Goal: Task Accomplishment & Management: Complete application form

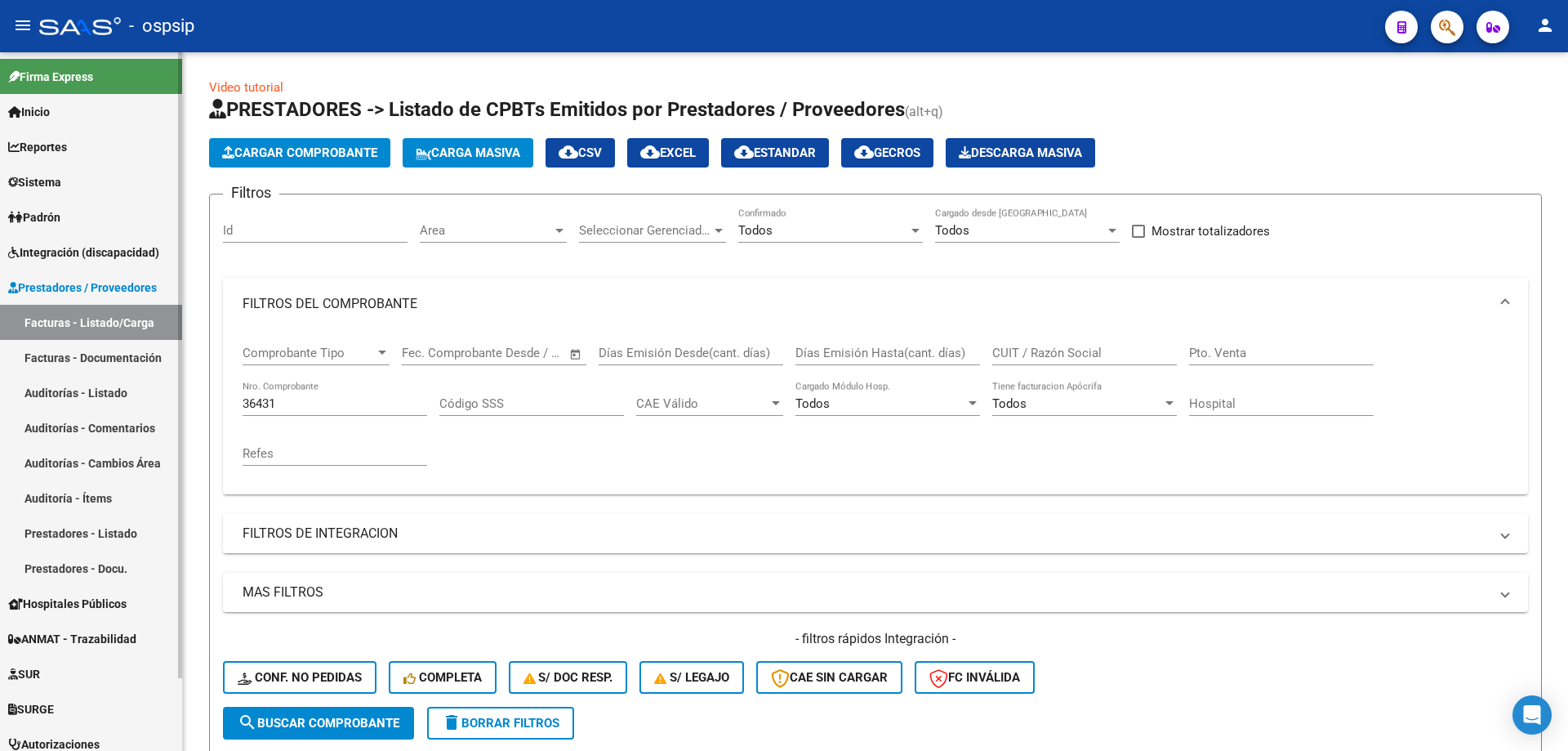
scroll to position [227, 0]
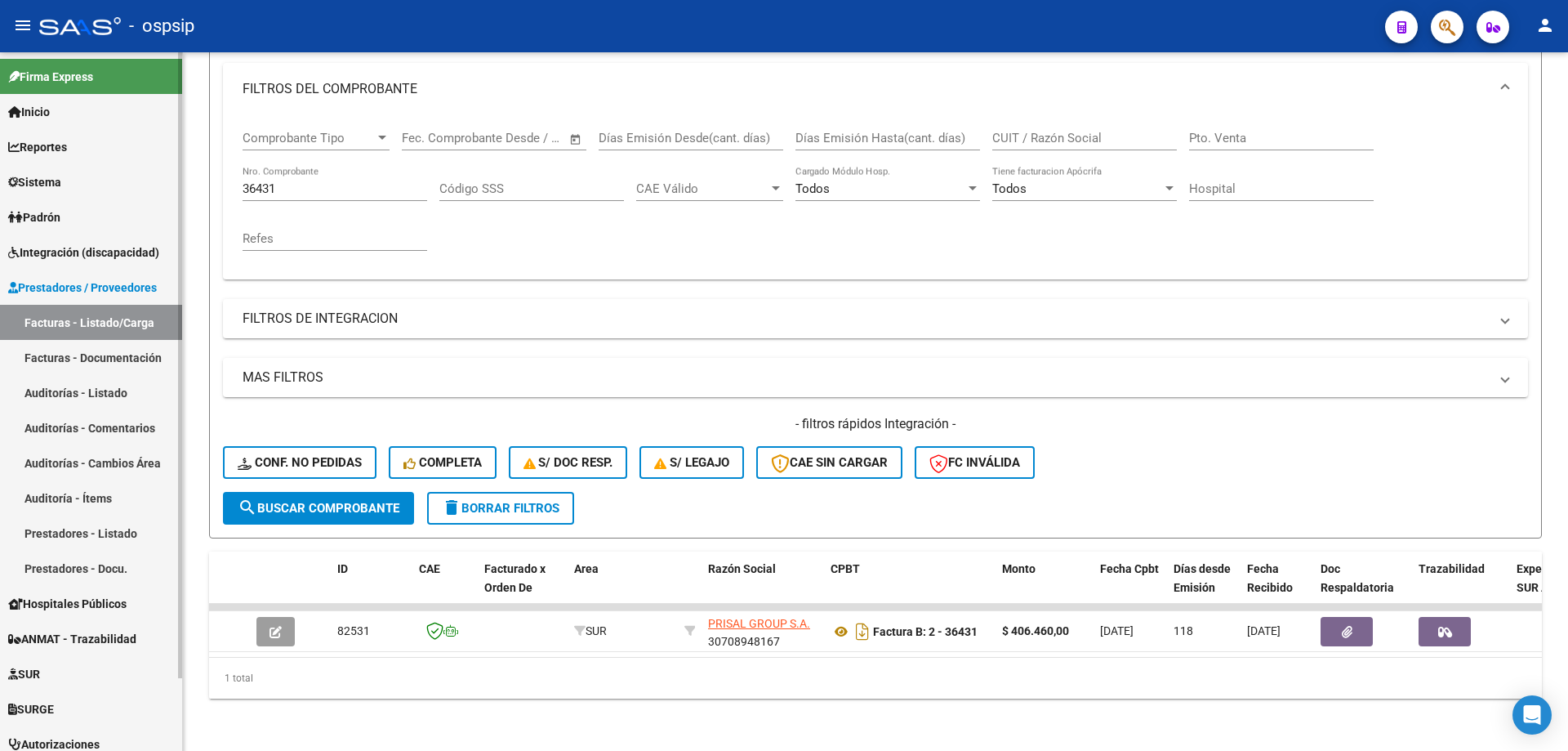
click at [72, 257] on span "Integración (discapacidad)" at bounding box center [83, 252] width 151 height 18
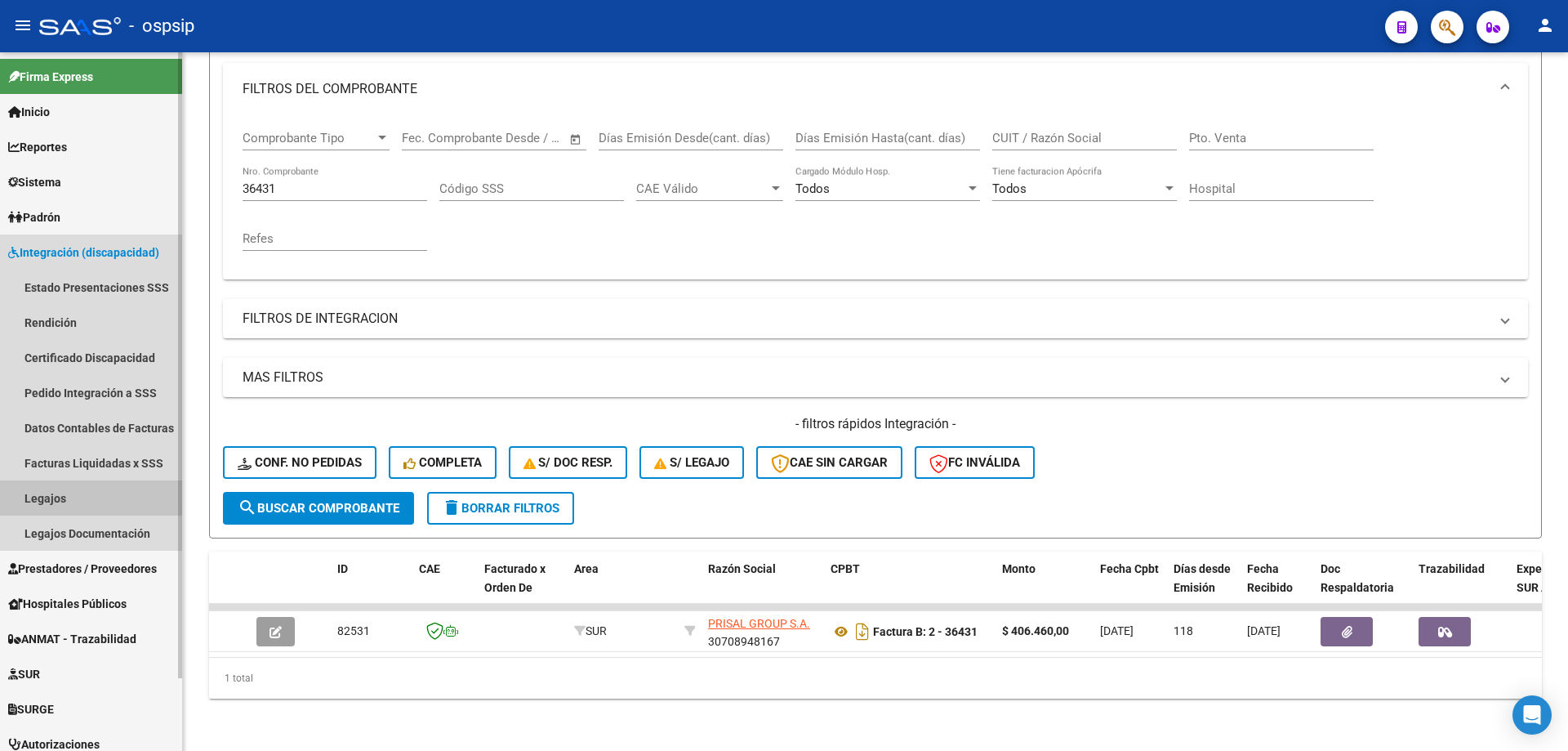
click at [83, 484] on link "Legajos" at bounding box center [91, 497] width 182 height 35
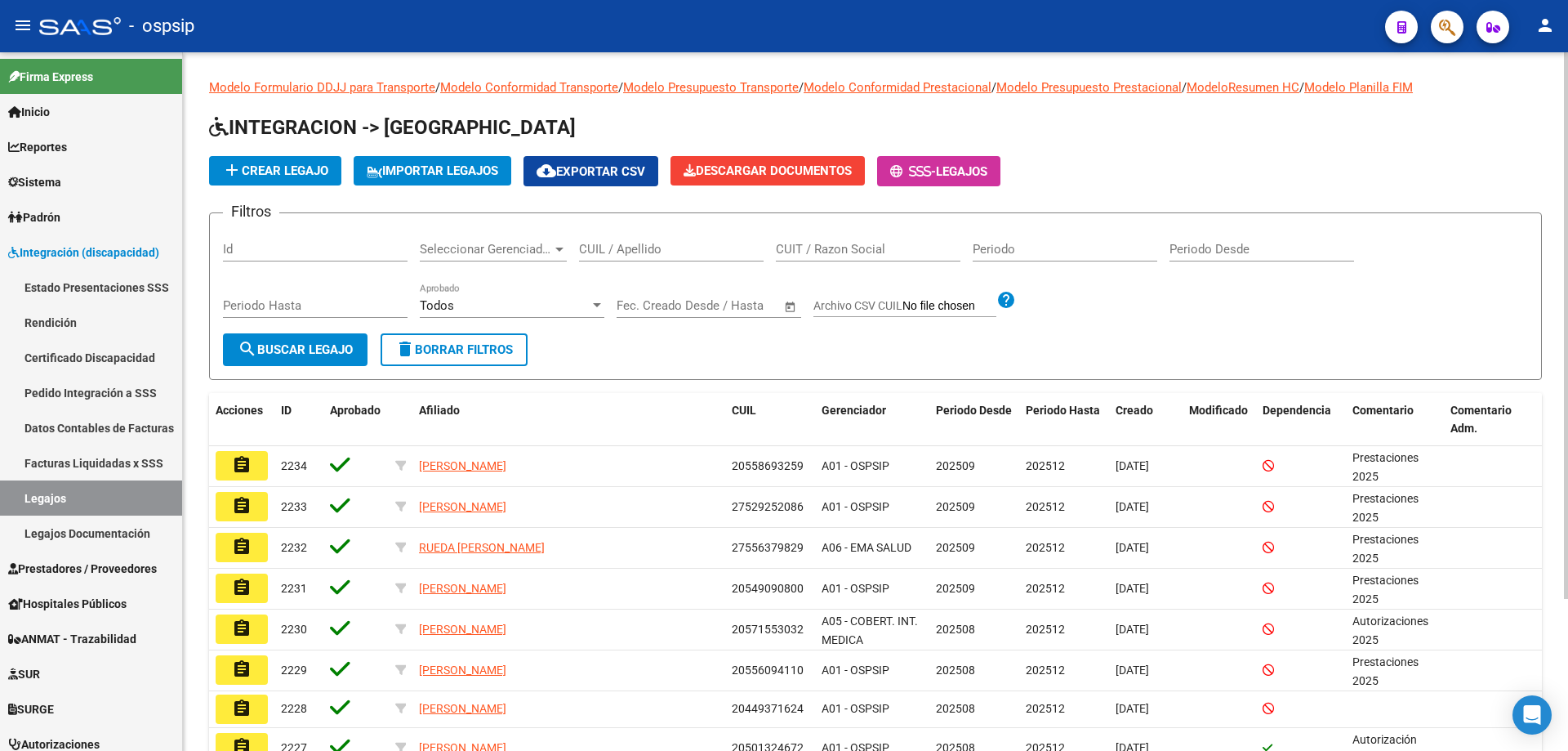
click at [813, 248] on input "CUIT / Razon Social" at bounding box center [867, 249] width 185 height 15
paste input "30-51936558-4"
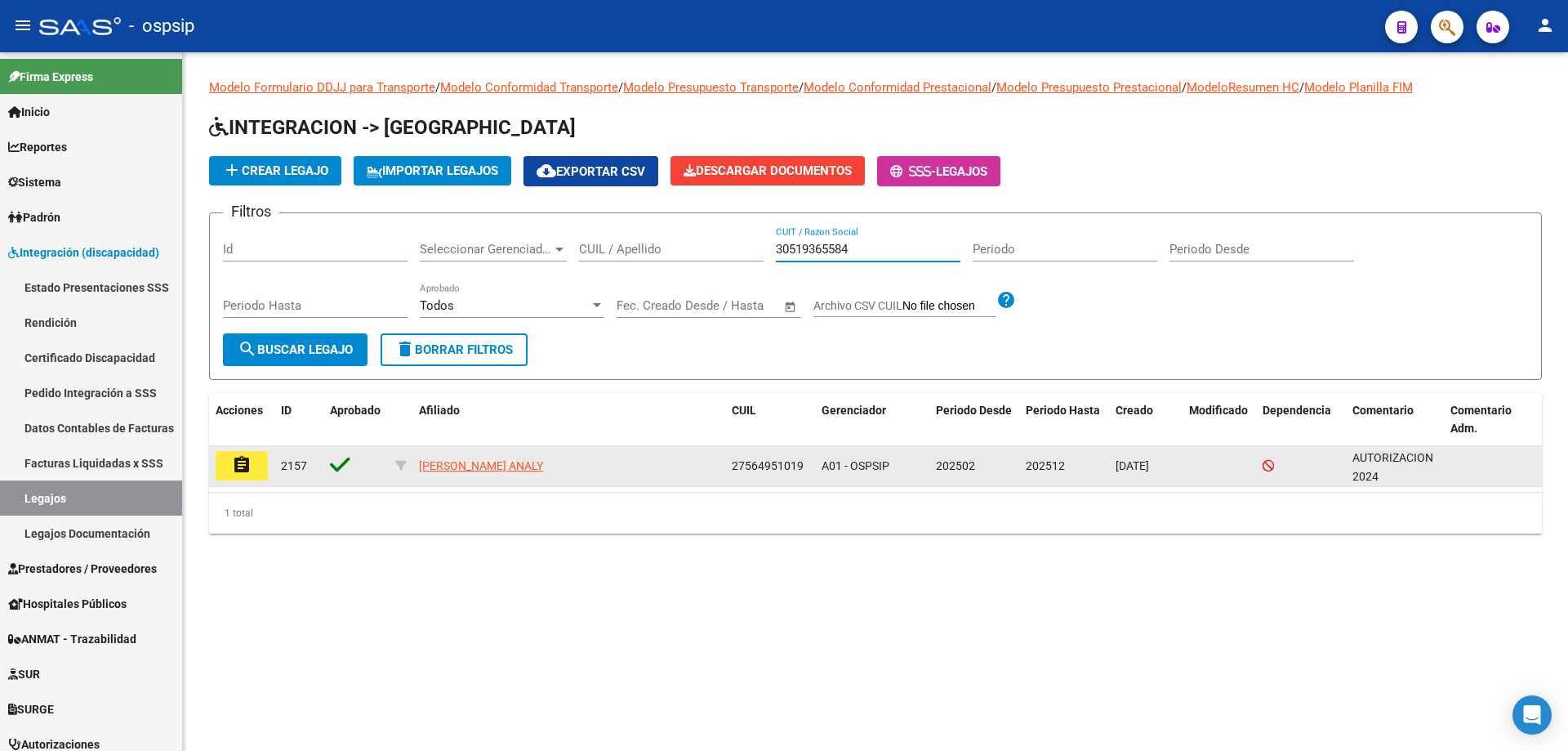
type input "30519365584"
click at [250, 470] on mat-icon "assignment" at bounding box center [242, 465] width 20 height 20
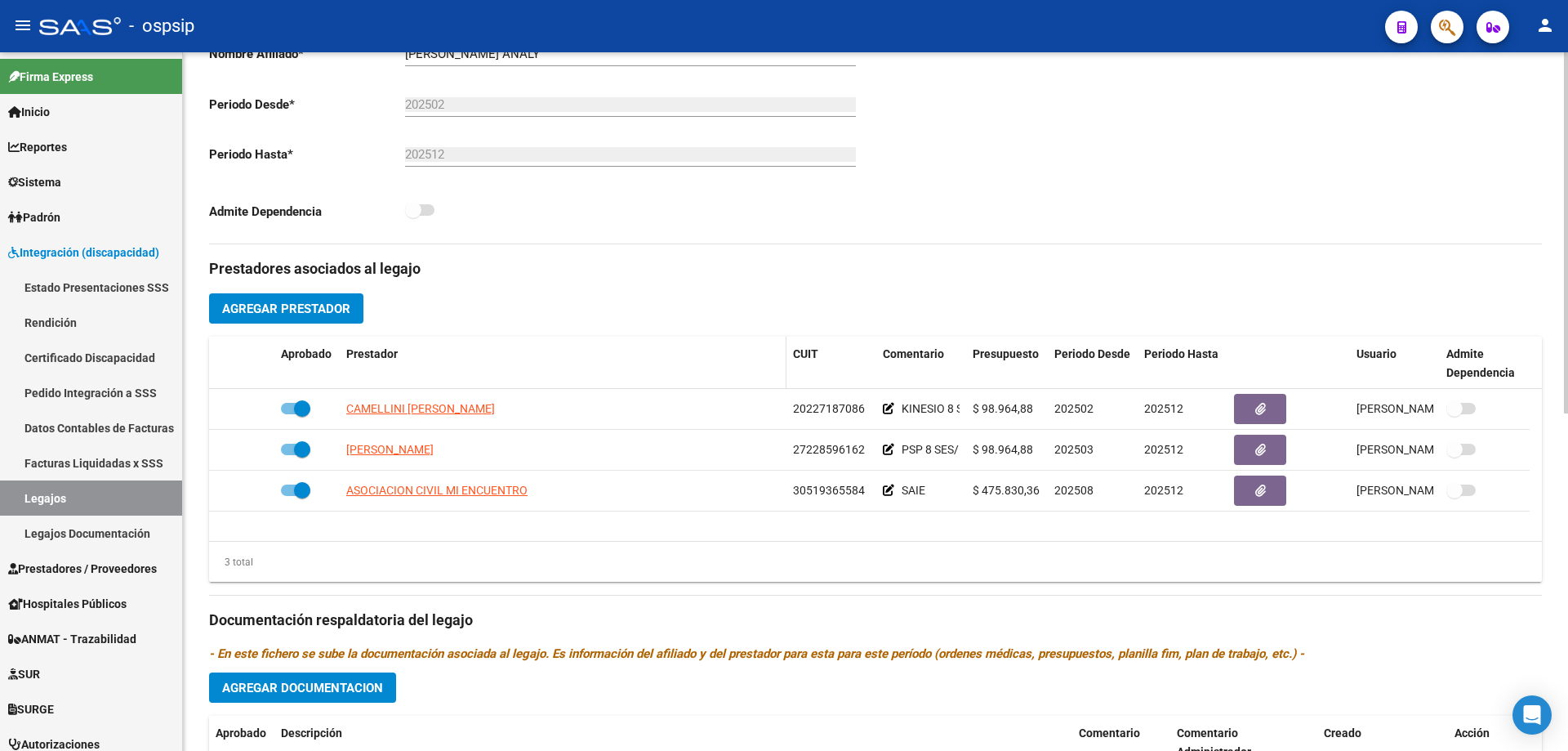
scroll to position [572, 0]
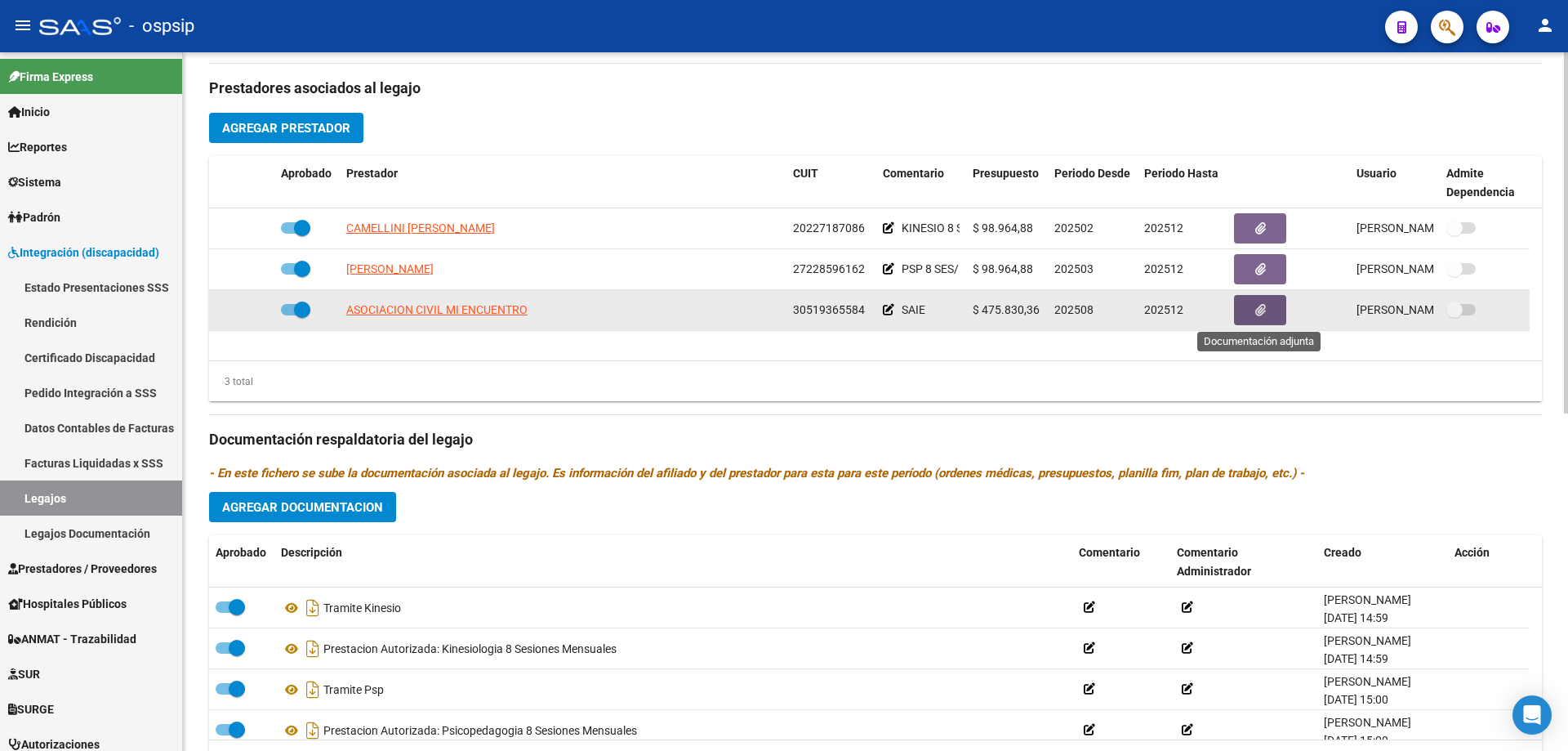
click at [1275, 312] on button "button" at bounding box center [1259, 310] width 52 height 30
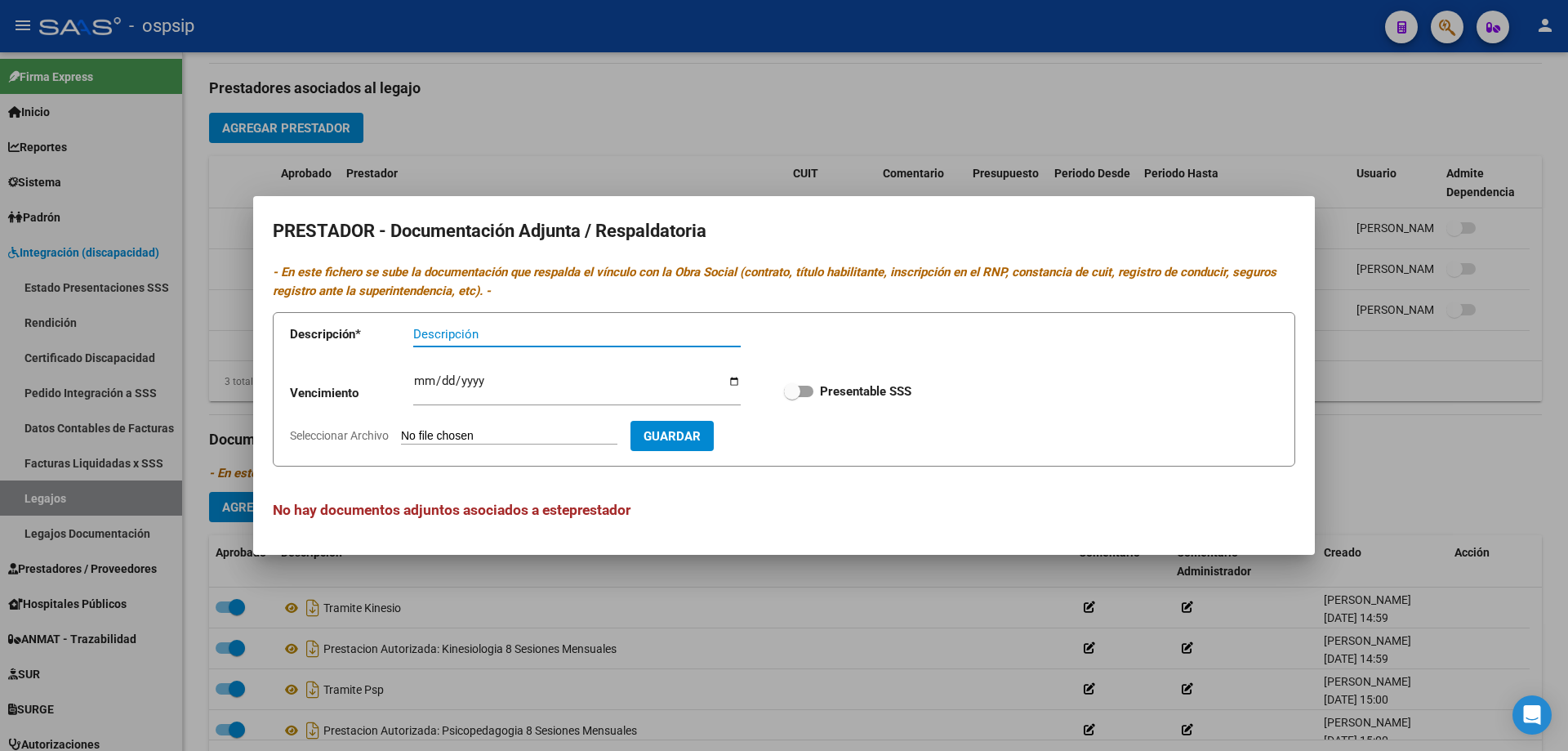
click at [675, 139] on div at bounding box center [784, 375] width 1568 height 751
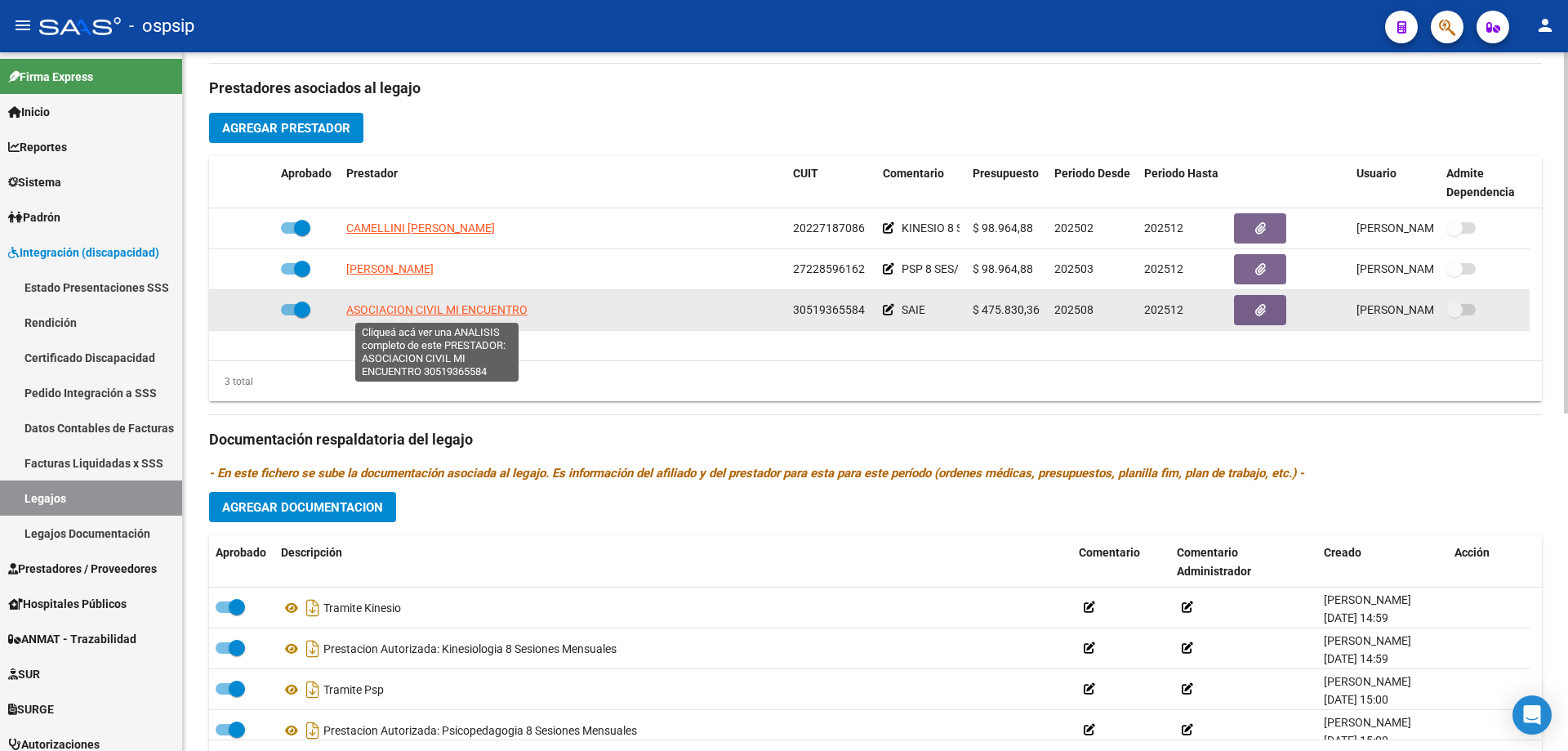
click at [506, 303] on span "ASOCIACION CIVIL MI ENCUENTRO" at bounding box center [436, 309] width 181 height 13
type textarea "30519365584"
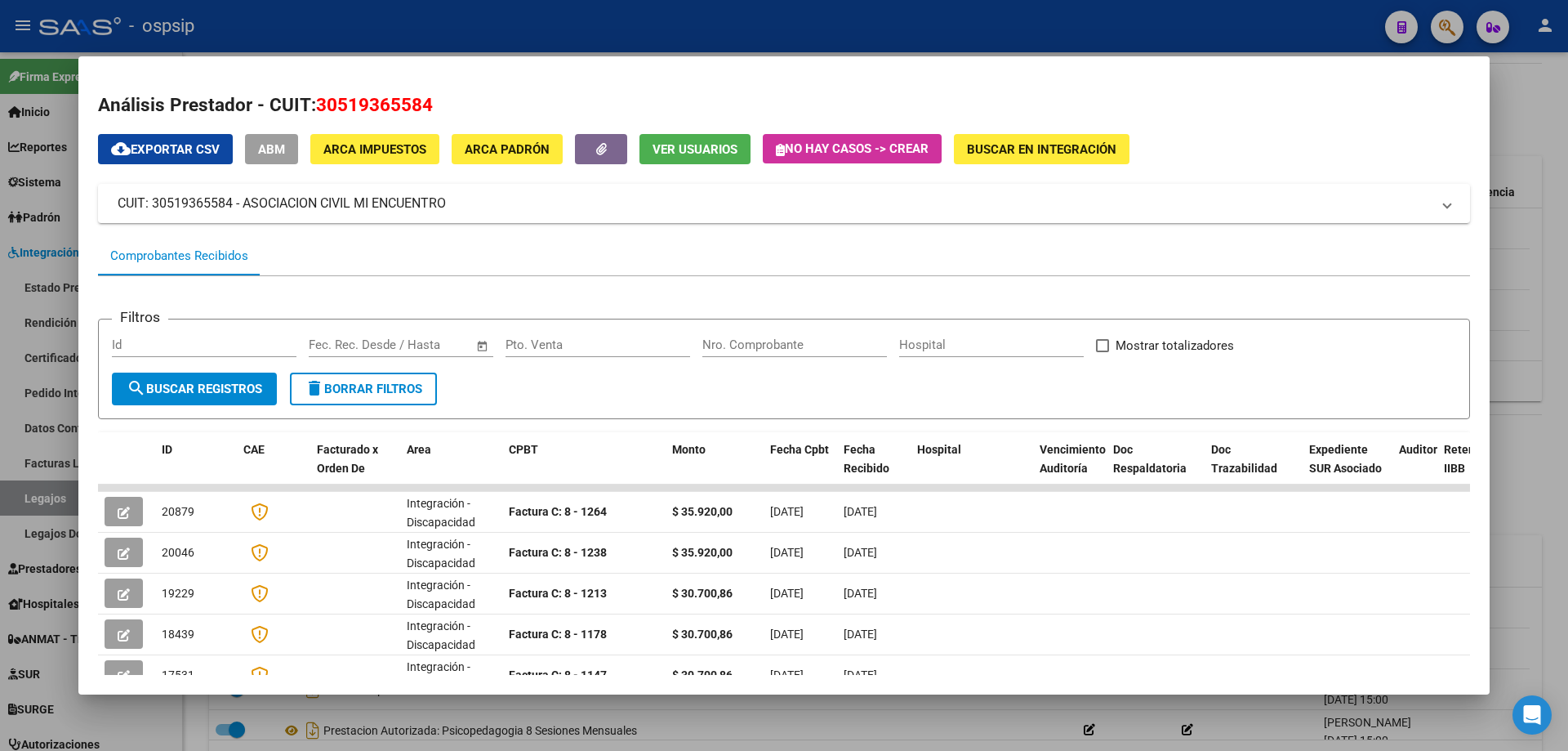
click at [672, 148] on span "Ver Usuarios" at bounding box center [695, 149] width 85 height 15
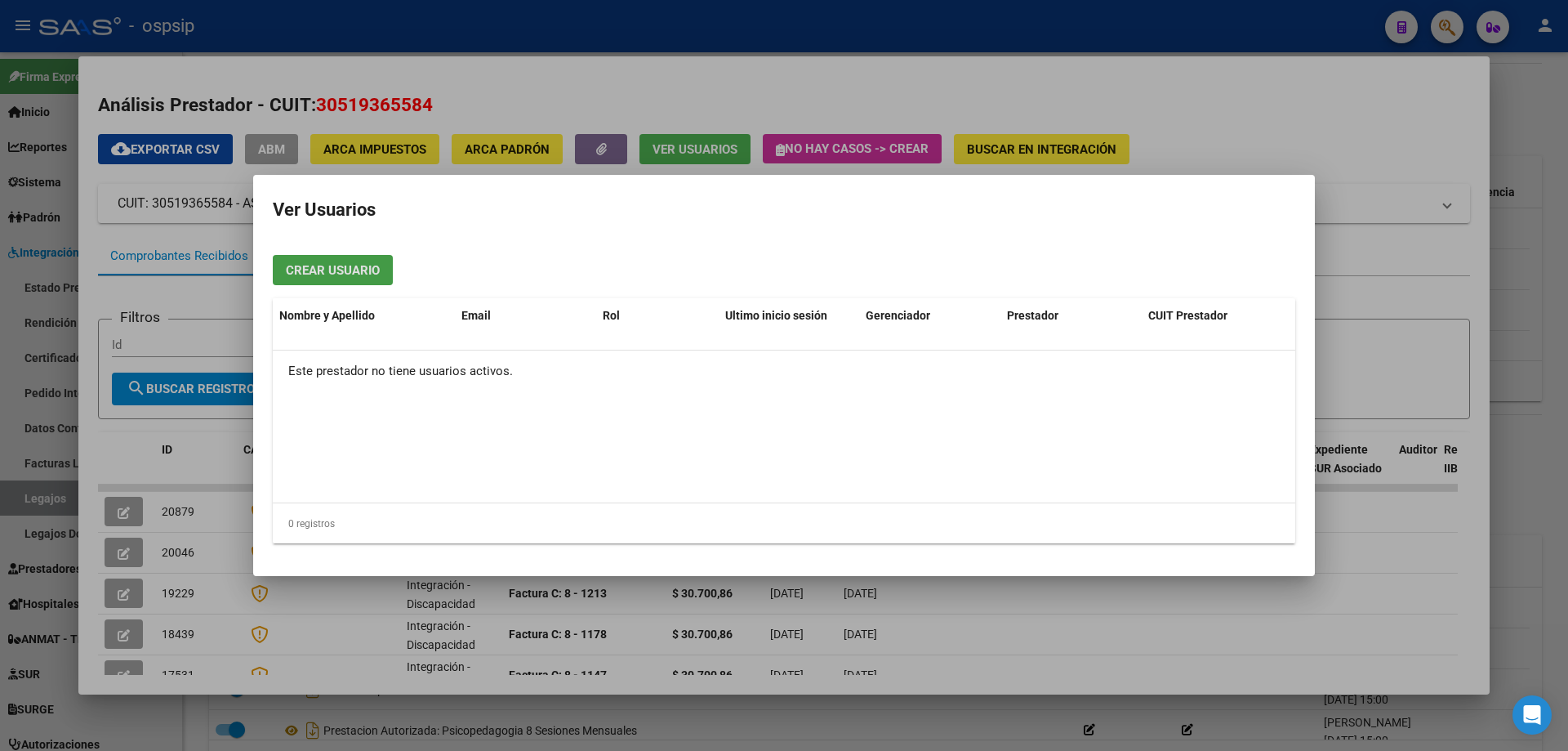
click at [598, 99] on div at bounding box center [784, 375] width 1568 height 751
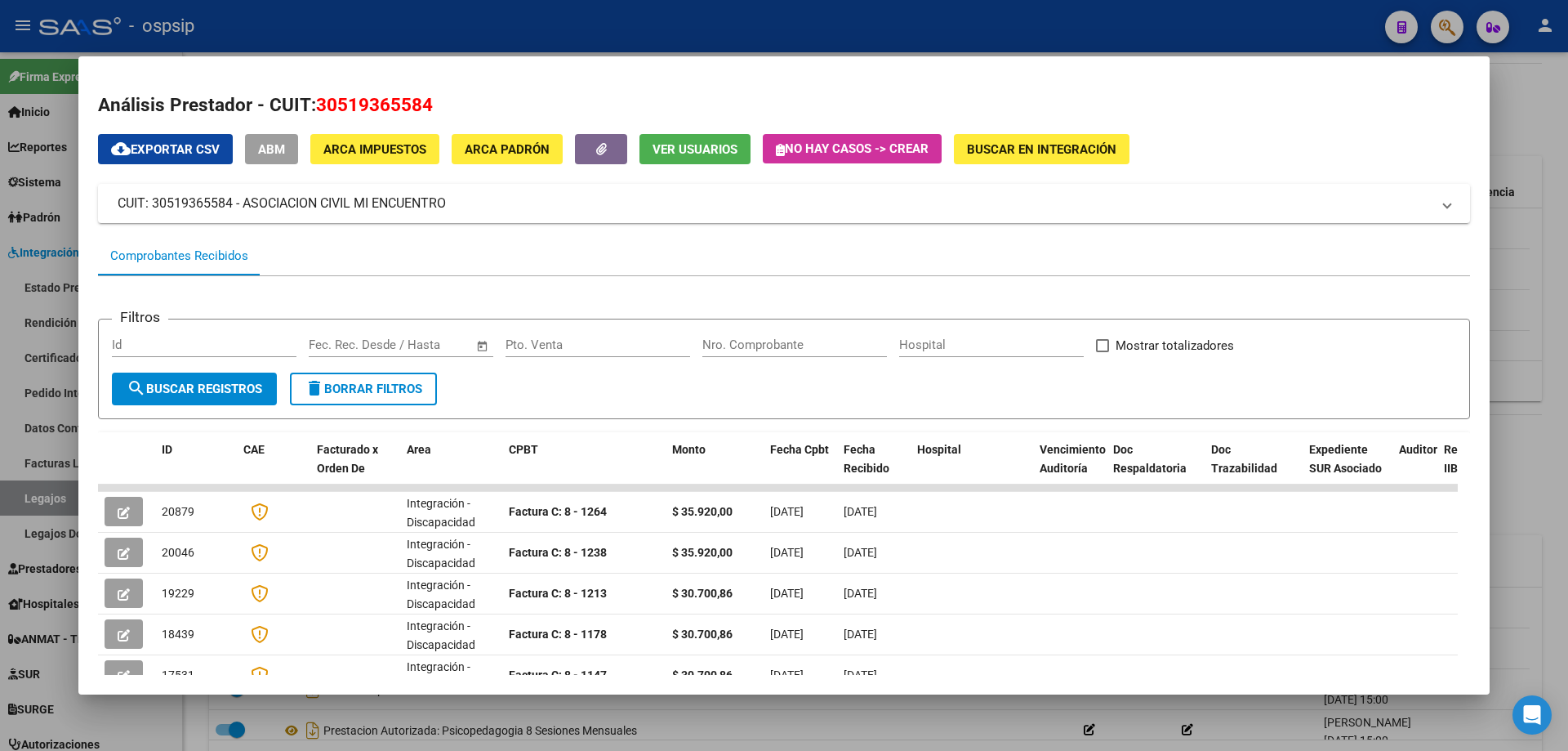
click at [587, 29] on div at bounding box center [784, 375] width 1568 height 751
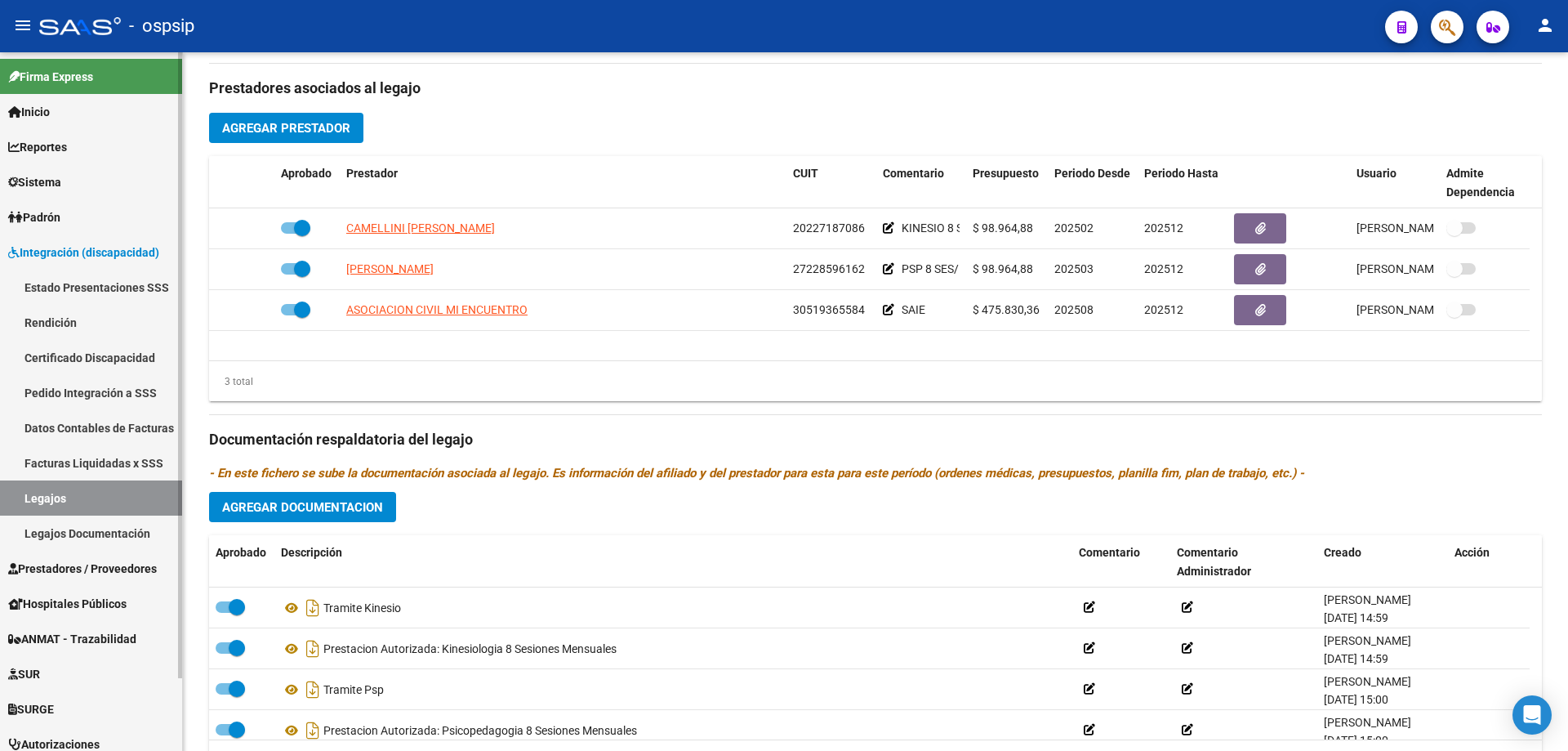
click at [63, 493] on link "Legajos" at bounding box center [91, 497] width 182 height 35
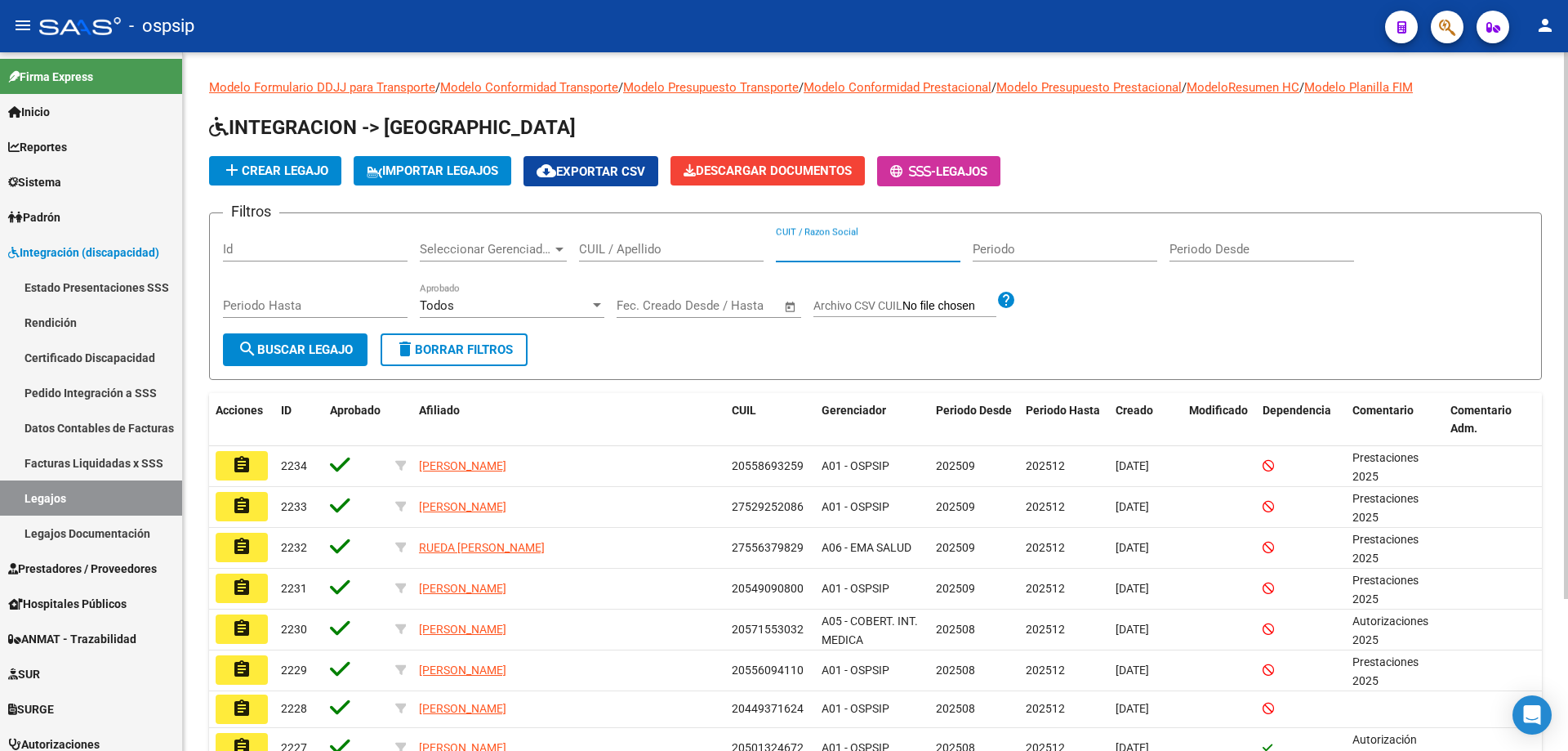
click at [801, 256] on input "CUIT / Razon Social" at bounding box center [867, 249] width 185 height 15
paste input "27268060958"
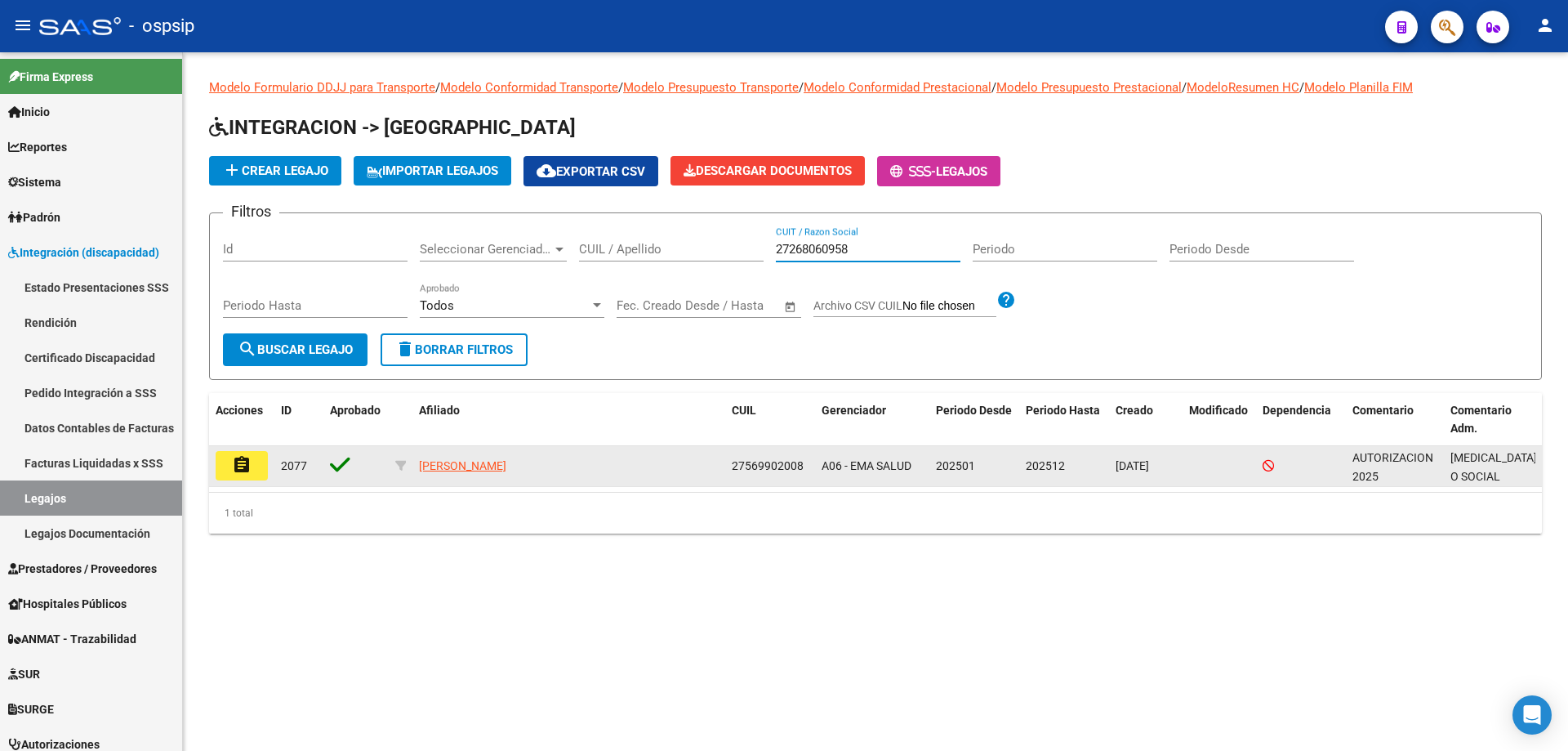
type input "27268060958"
click at [245, 462] on mat-icon "assignment" at bounding box center [242, 465] width 20 height 20
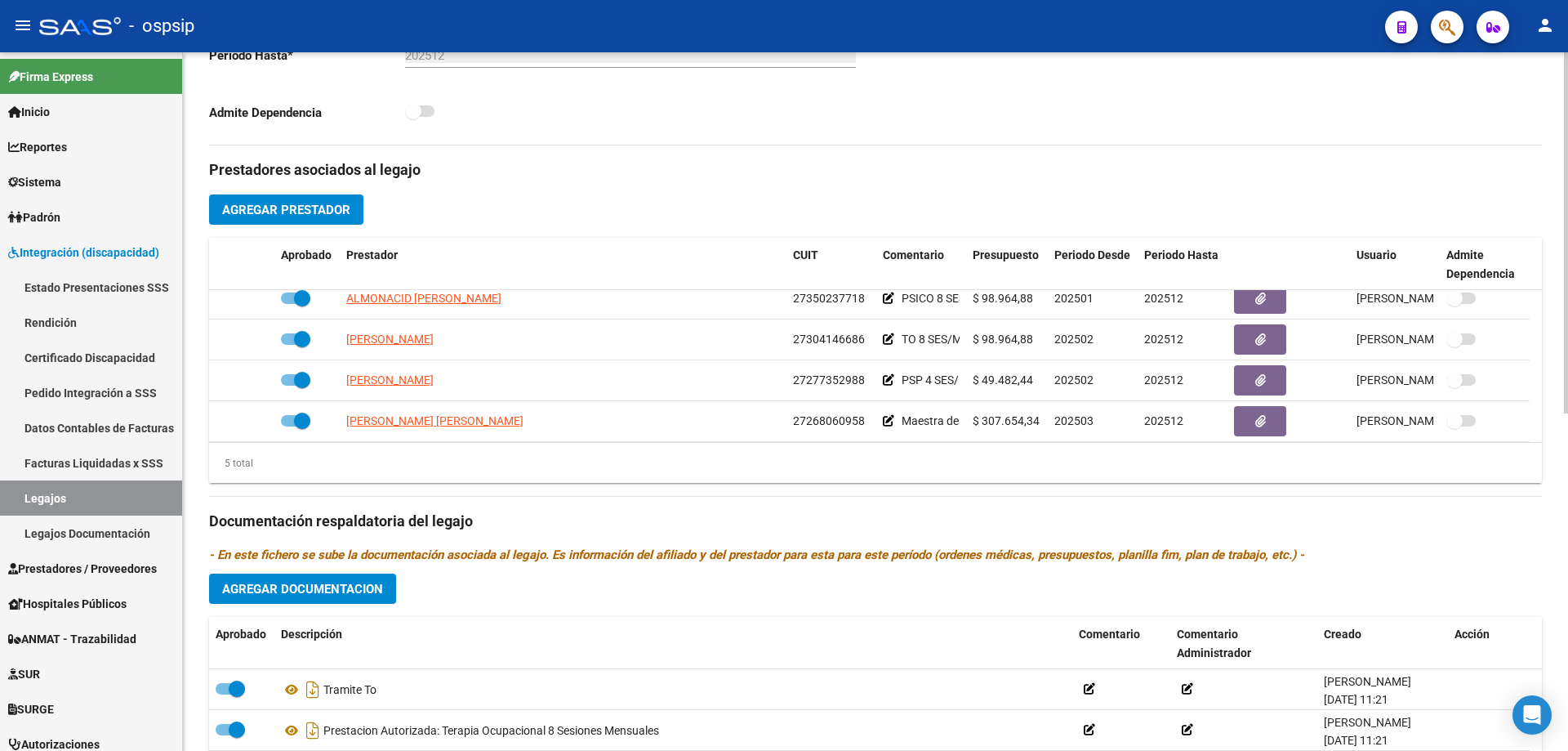
scroll to position [57, 0]
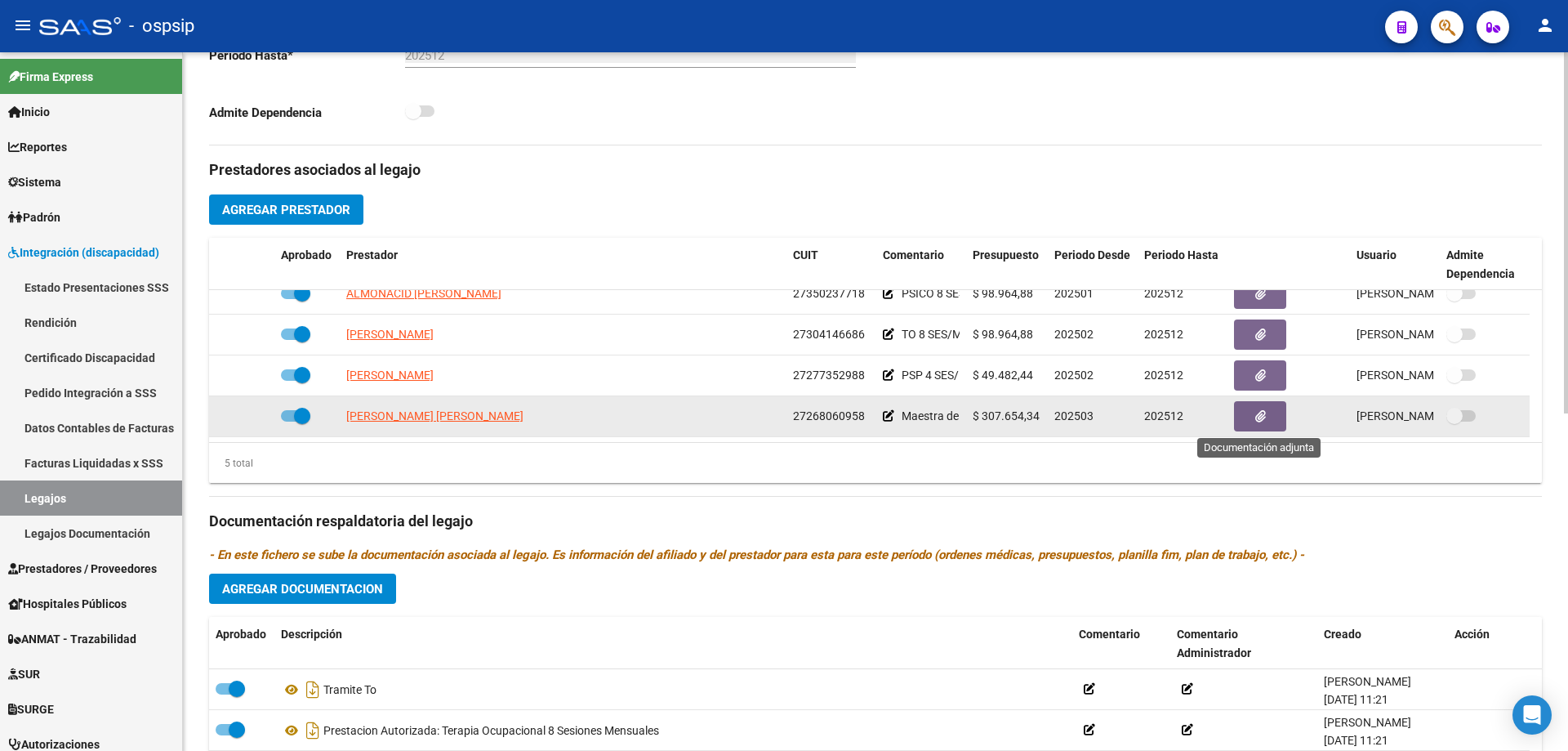
click at [1258, 421] on icon "button" at bounding box center [1260, 416] width 11 height 12
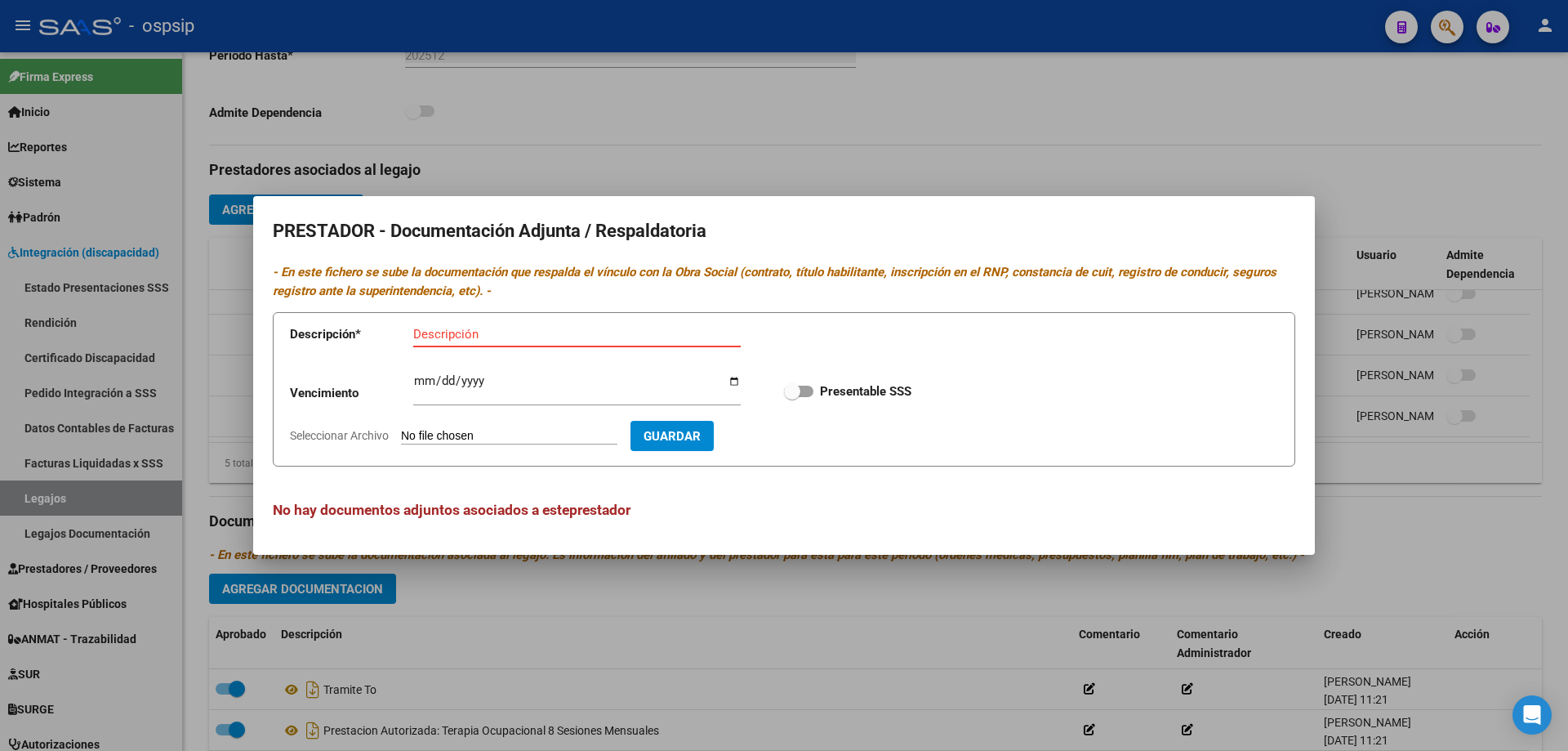
click at [506, 138] on div at bounding box center [784, 375] width 1568 height 751
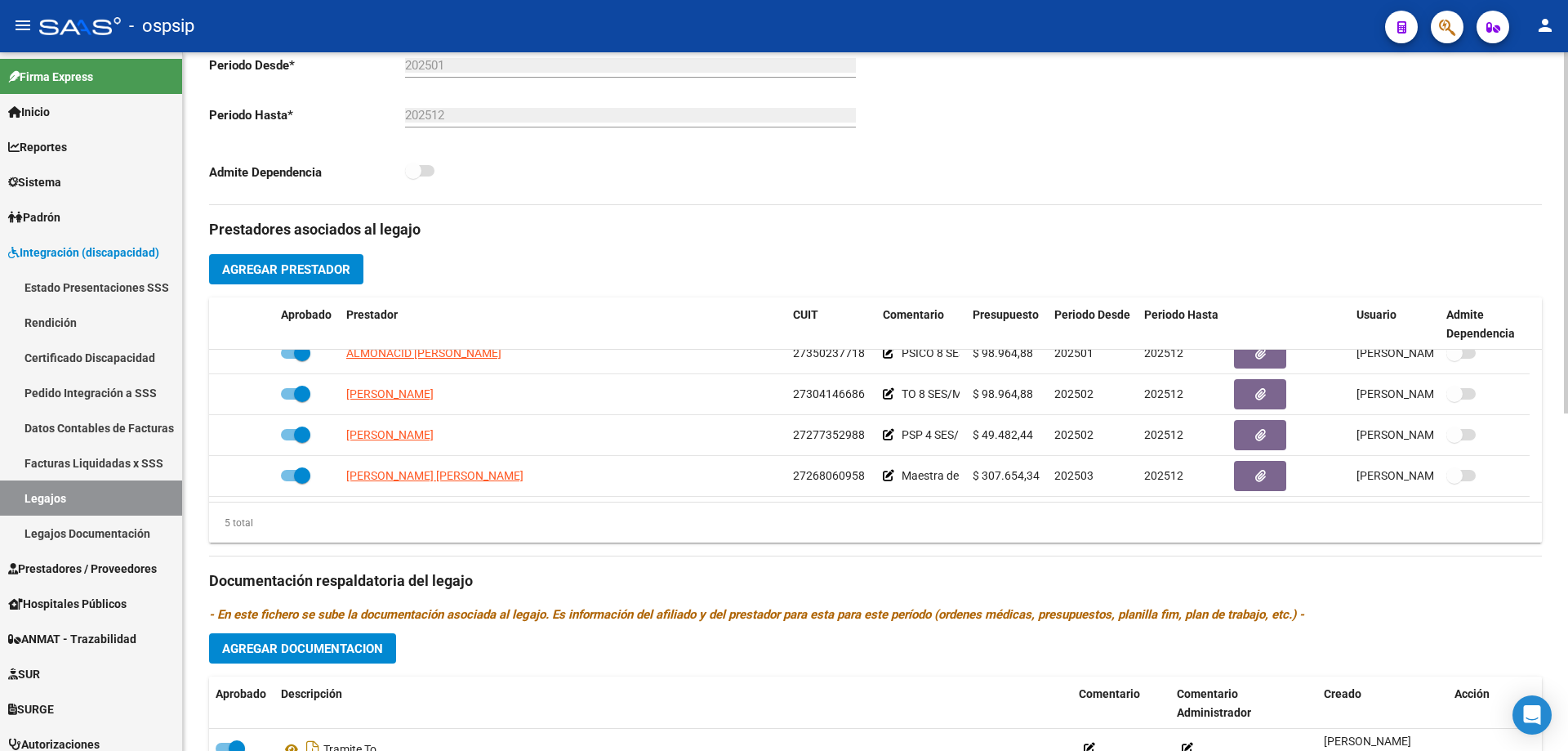
scroll to position [245, 0]
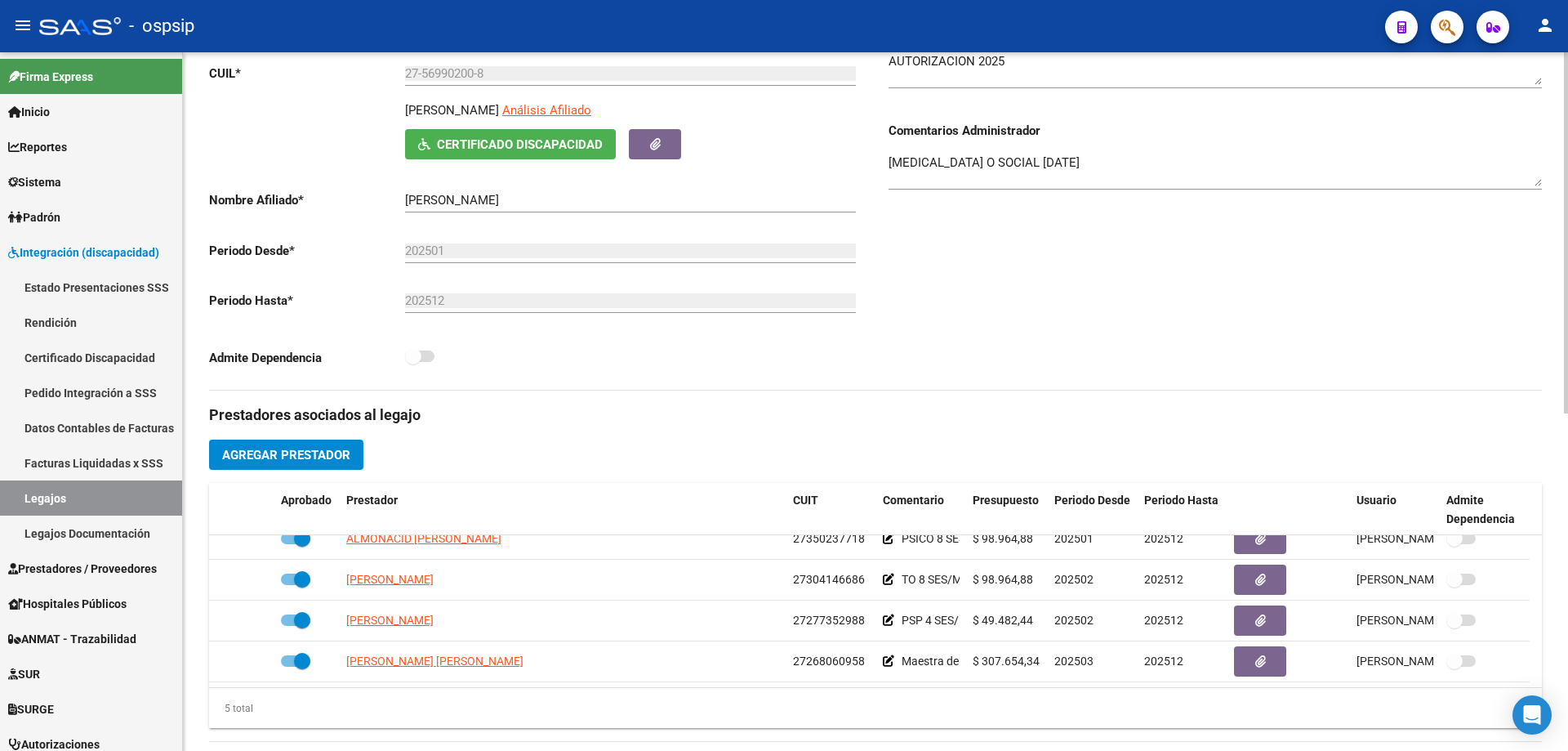
click at [577, 360] on div "Admite Dependencia" at bounding box center [536, 361] width 654 height 30
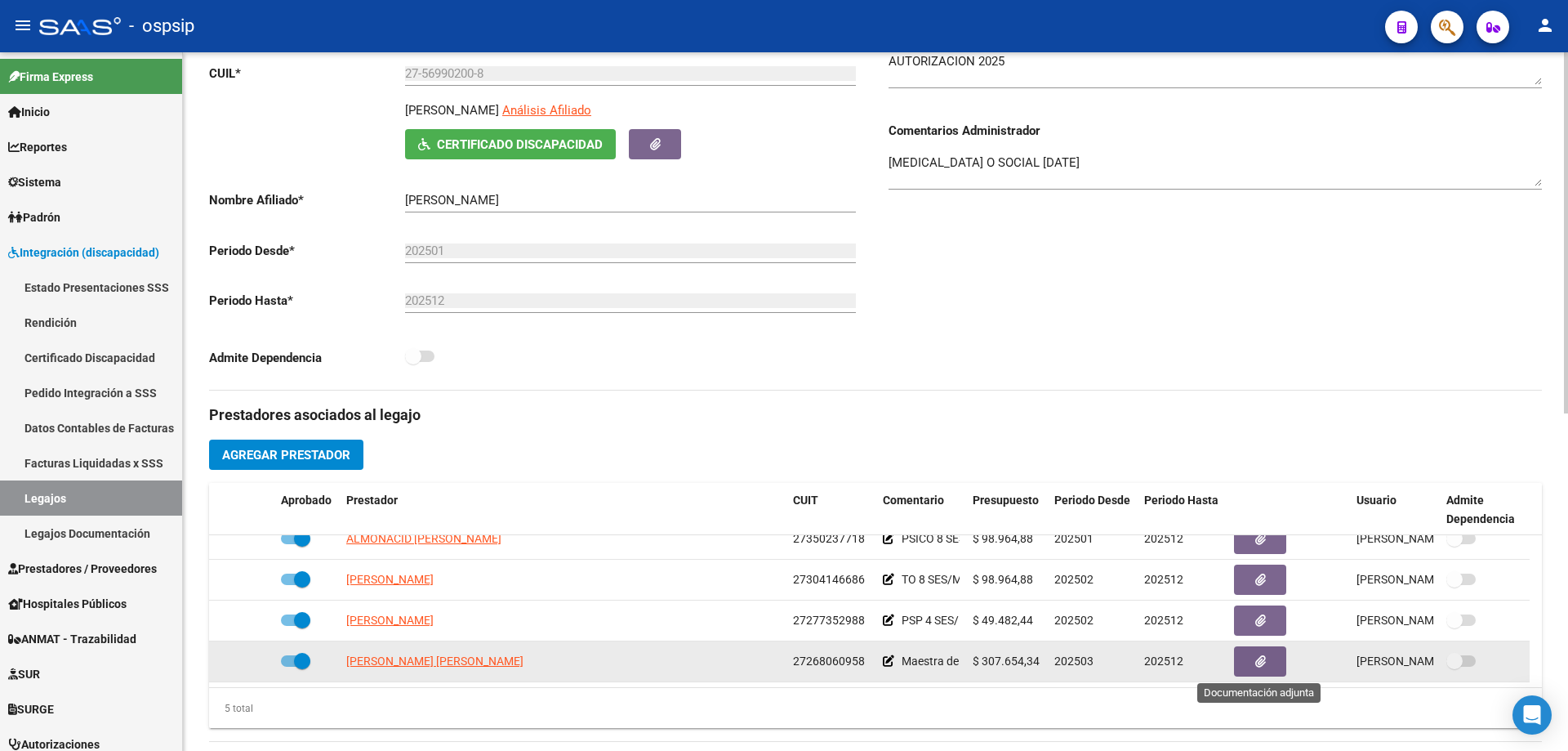
click at [1257, 649] on button "button" at bounding box center [1259, 661] width 52 height 30
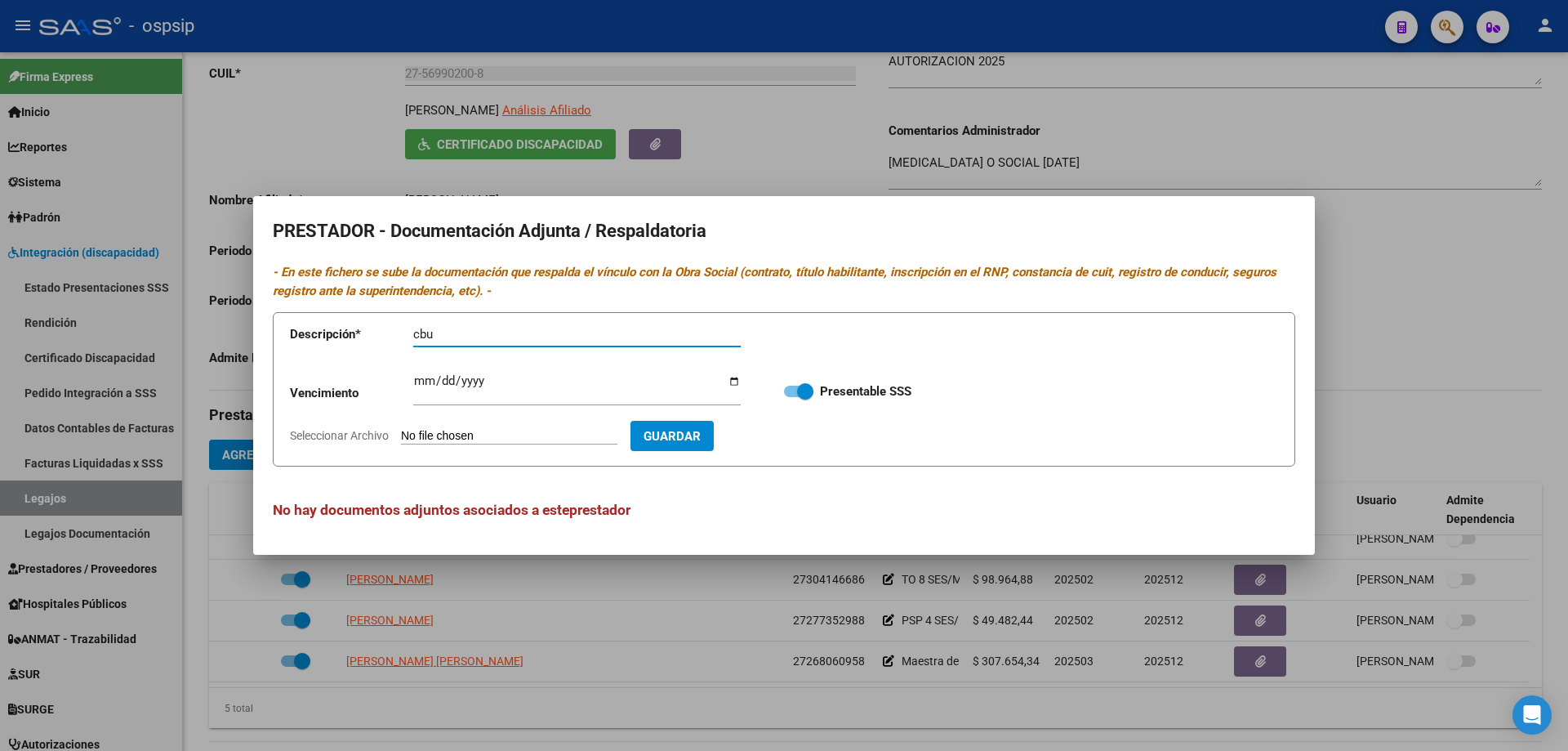
type input "cbu"
type input "C:\fakepath\rosel_maestra-15.pdf"
click at [808, 424] on button "Guardar" at bounding box center [766, 436] width 83 height 30
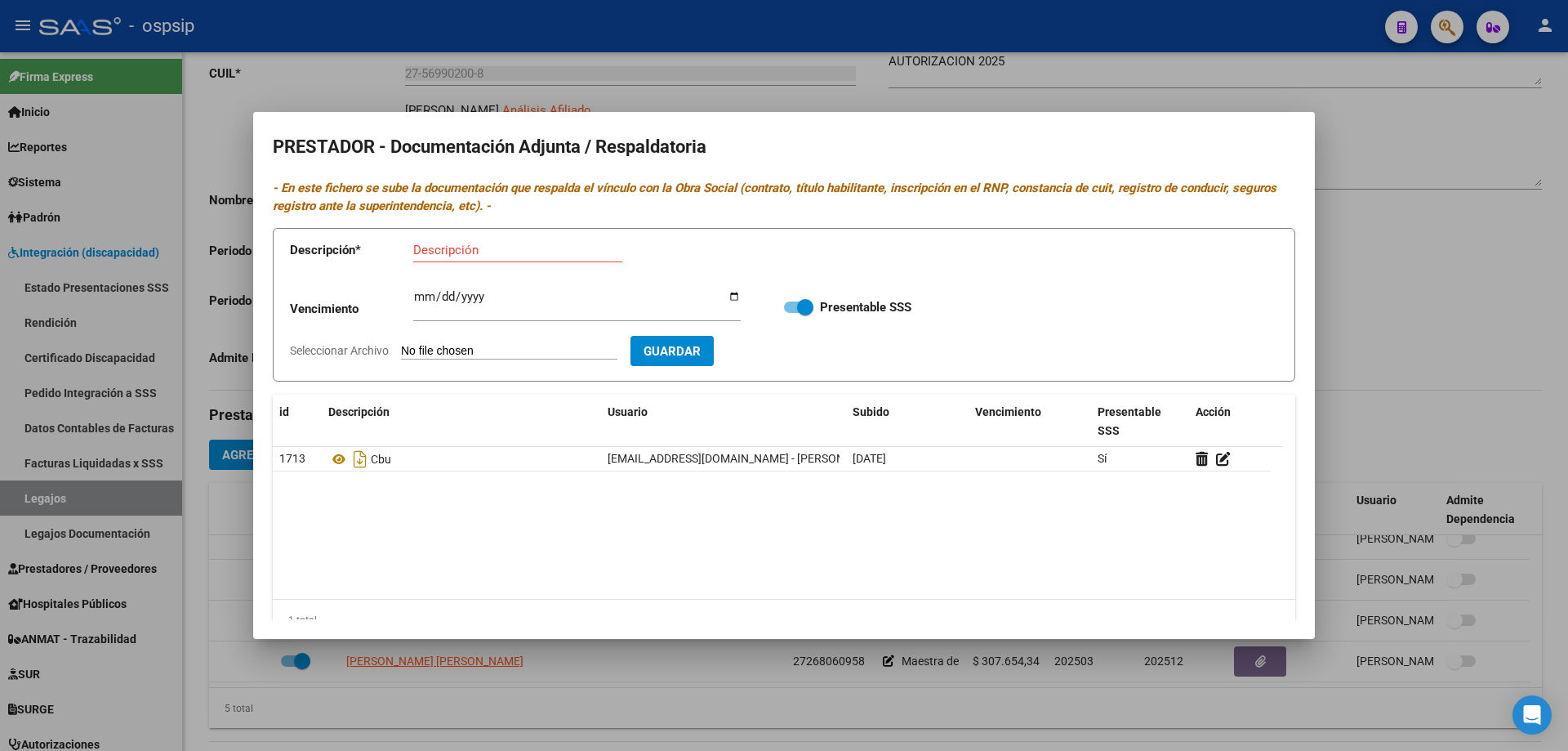
click at [823, 46] on div at bounding box center [784, 375] width 1568 height 751
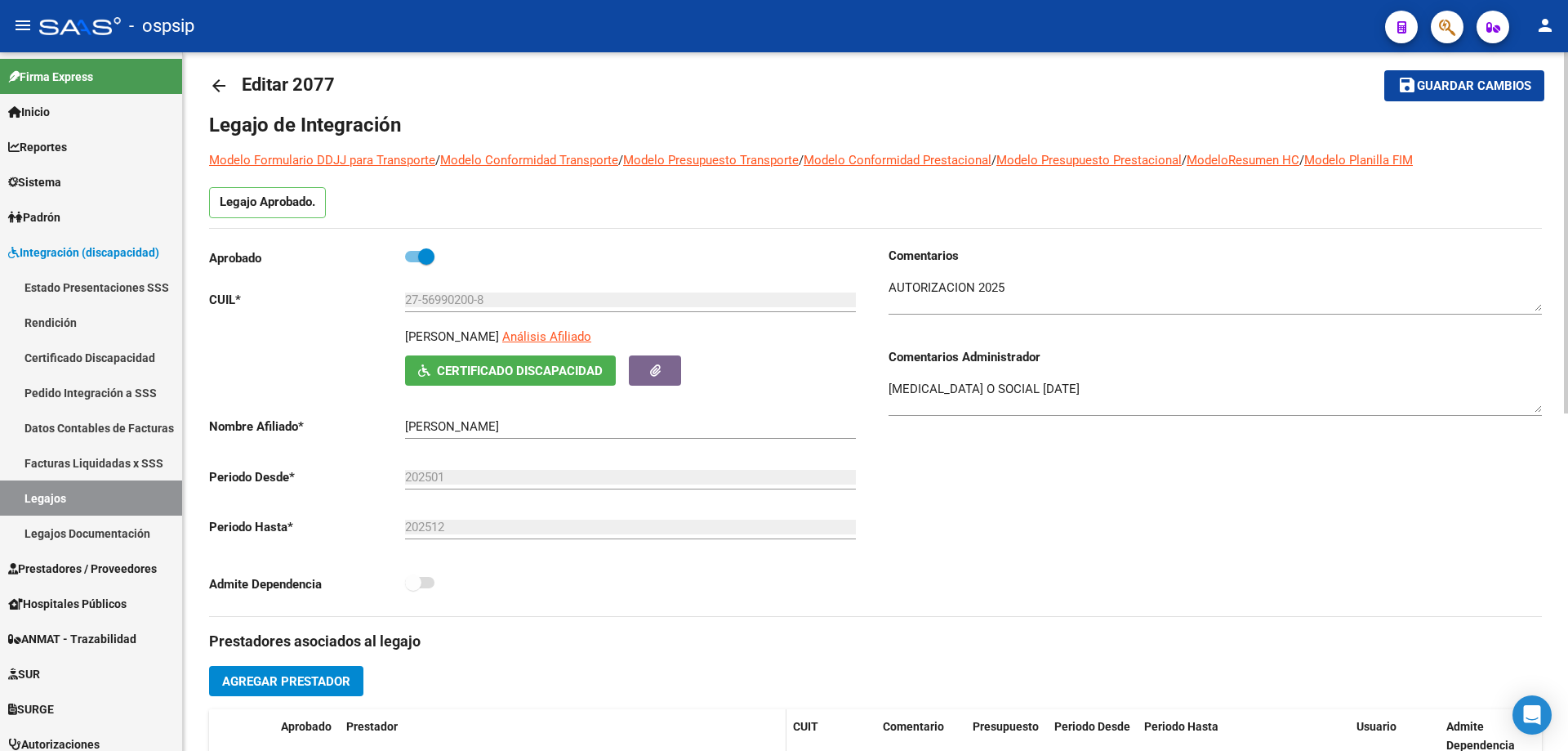
scroll to position [0, 0]
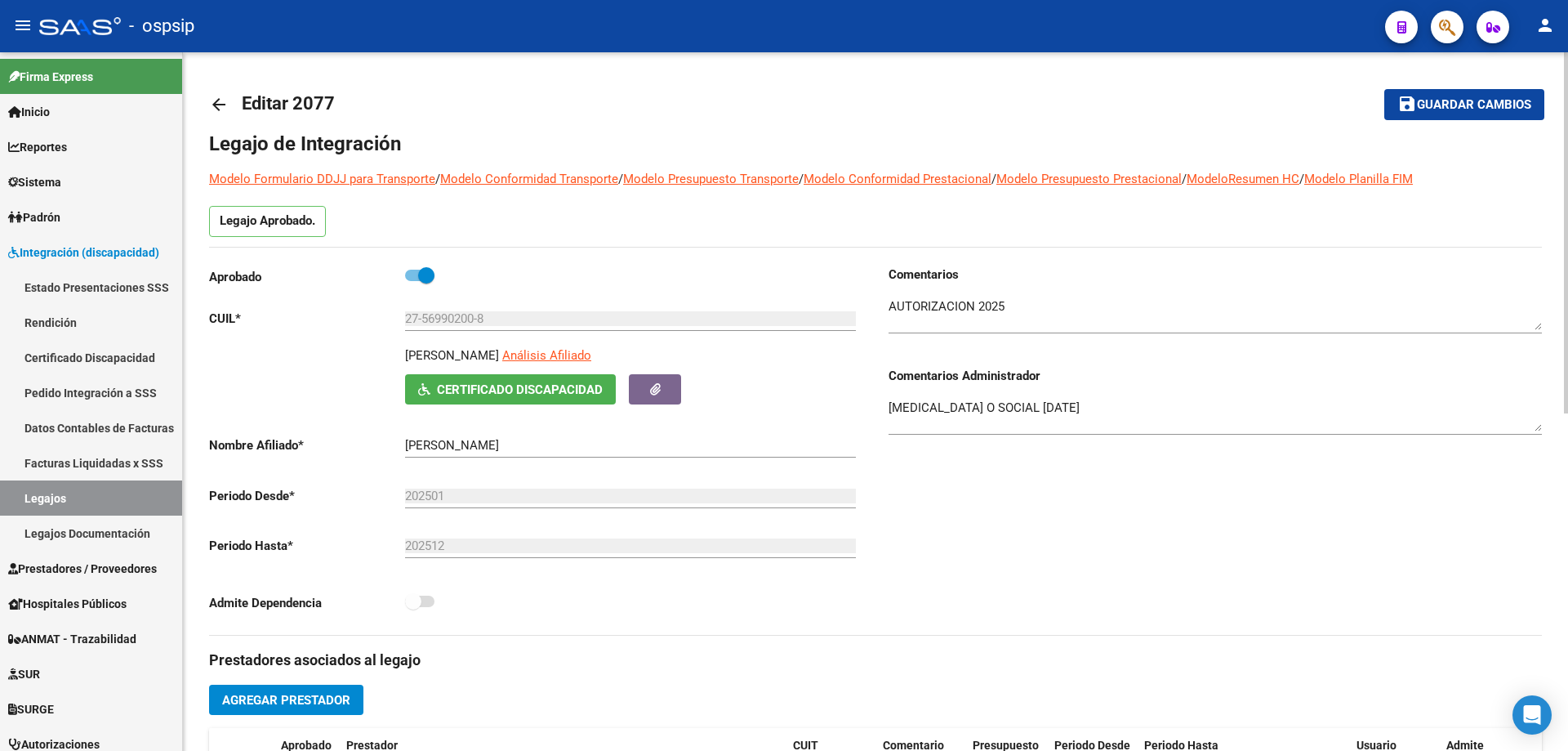
click at [1448, 100] on span "Guardar cambios" at bounding box center [1473, 105] width 114 height 15
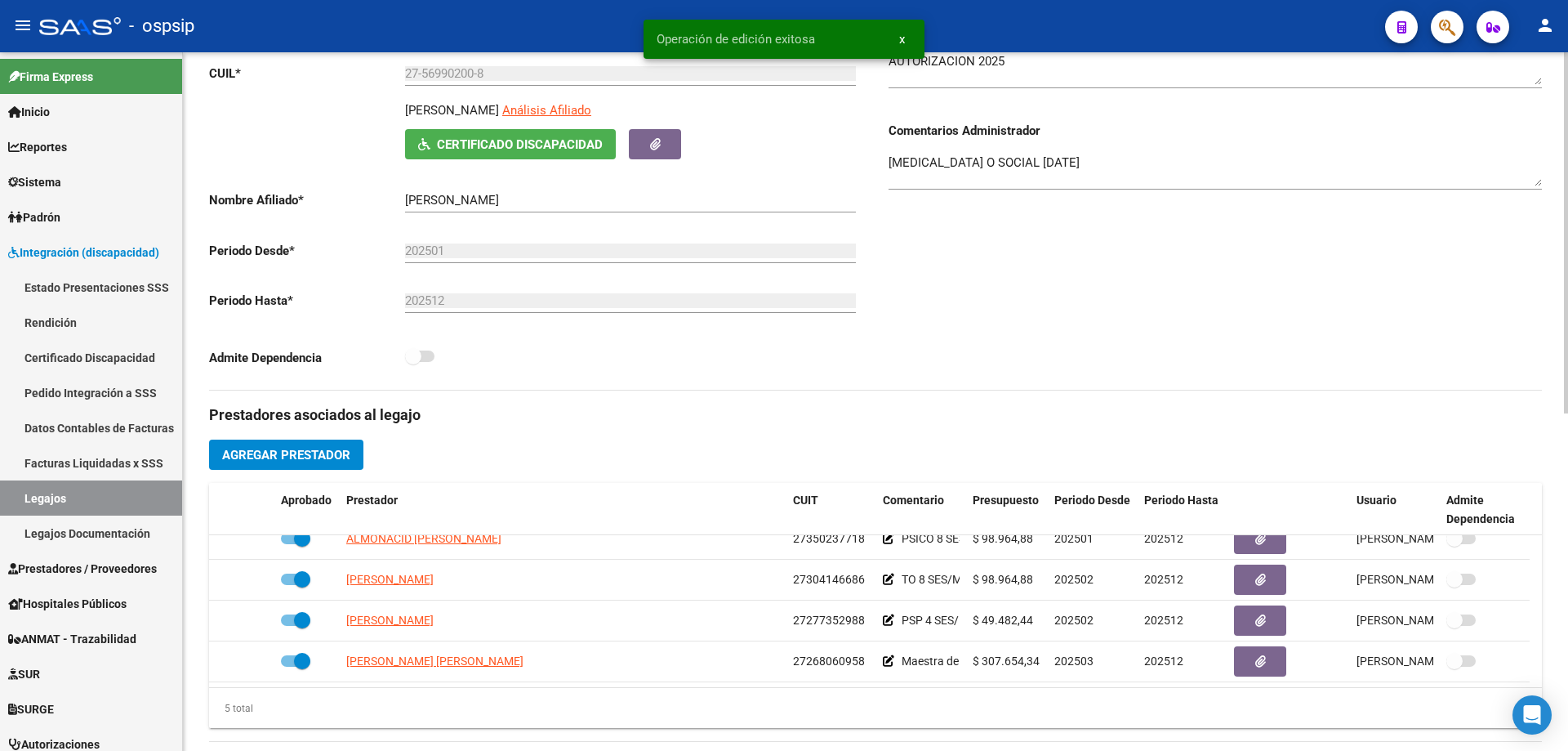
scroll to position [490, 0]
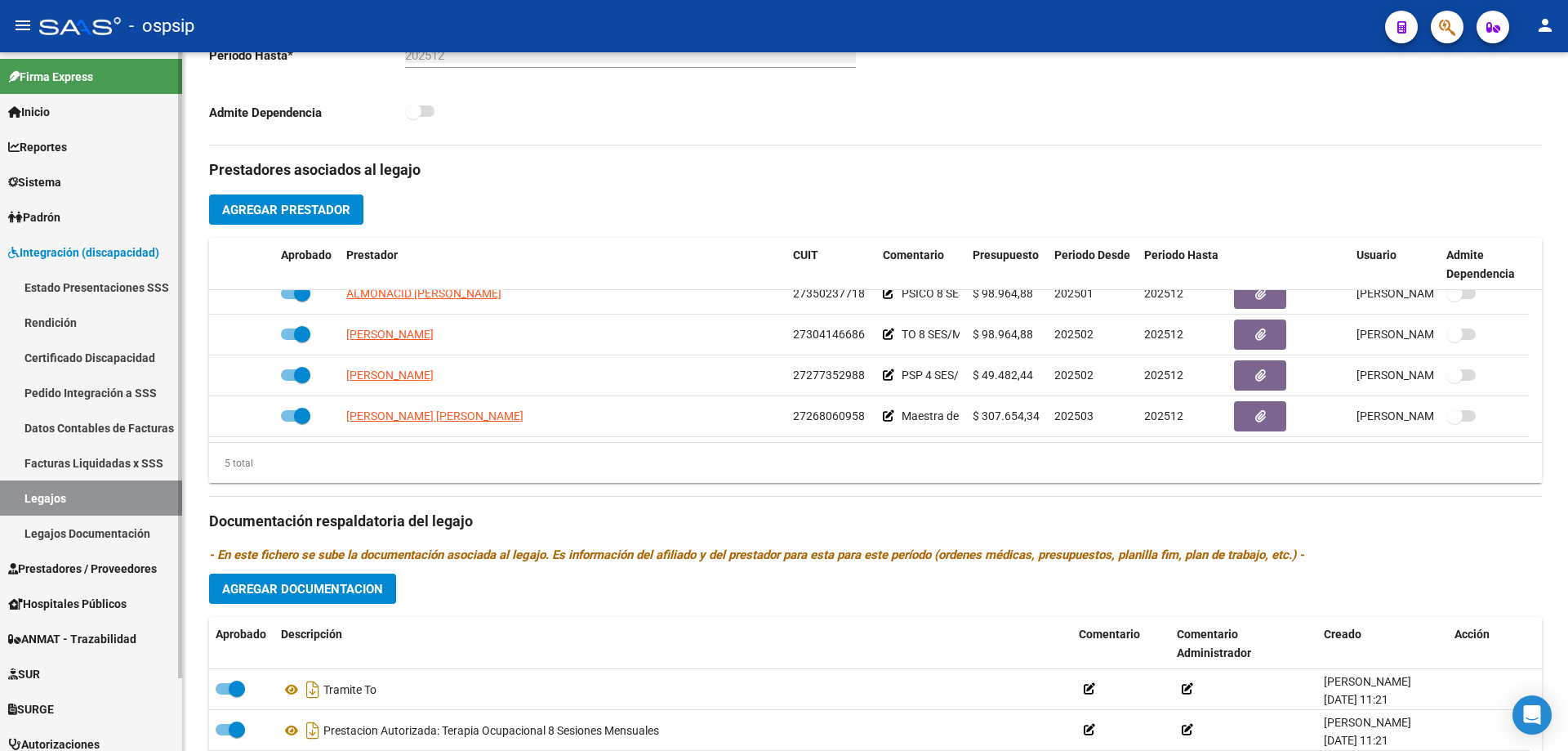
click at [100, 493] on link "Legajos" at bounding box center [91, 497] width 182 height 35
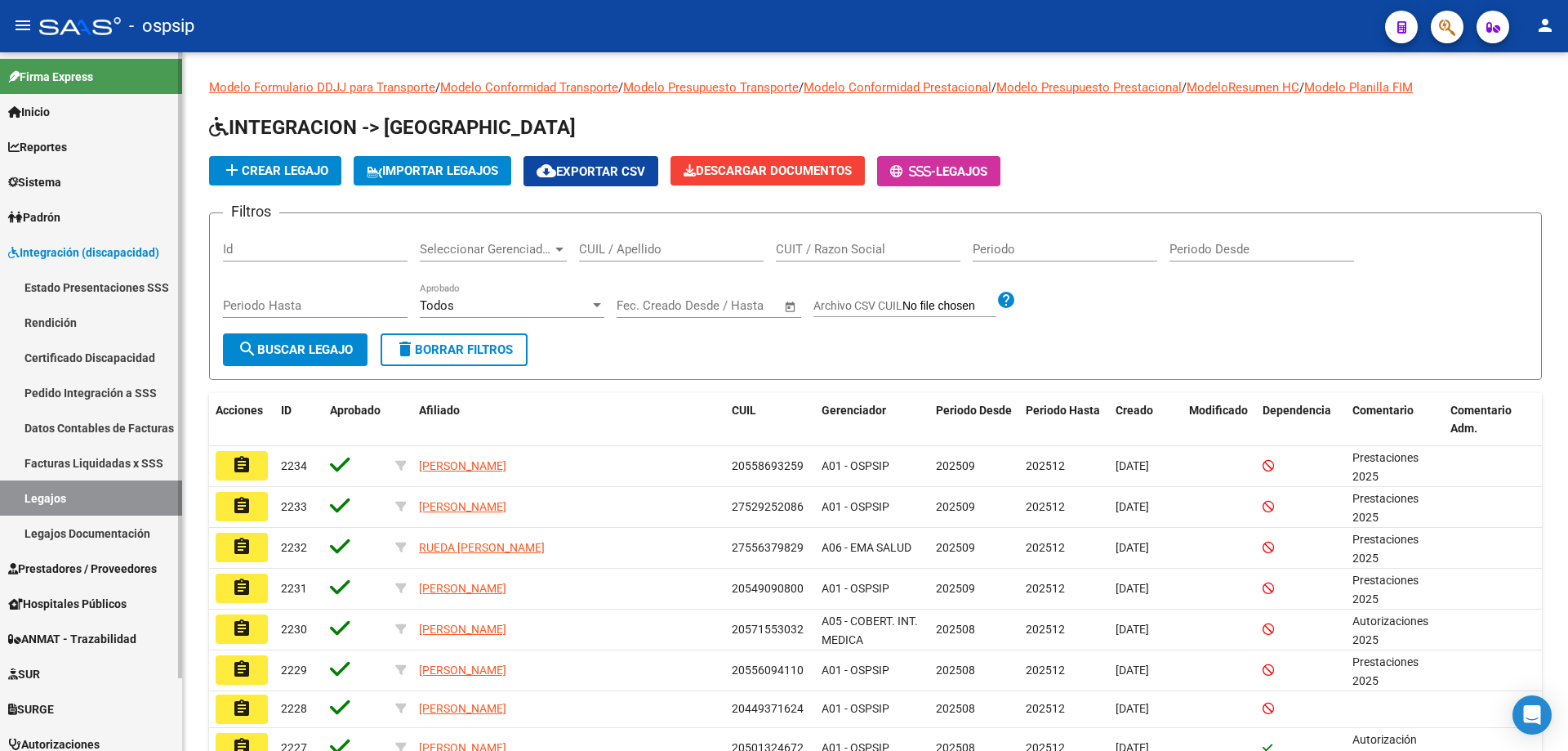
click at [102, 349] on link "Certificado Discapacidad" at bounding box center [91, 357] width 182 height 35
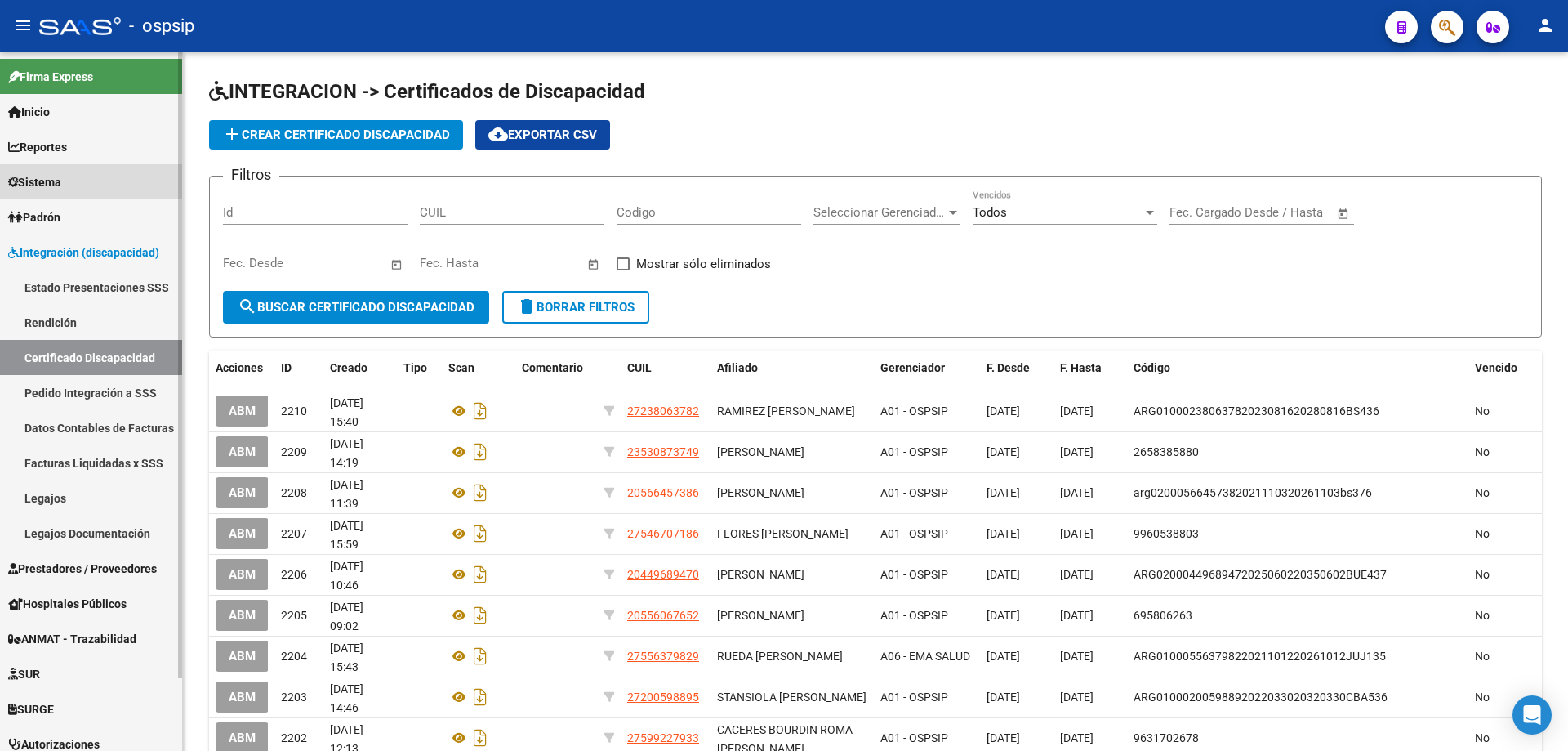
click at [51, 183] on span "Sistema" at bounding box center [34, 182] width 53 height 18
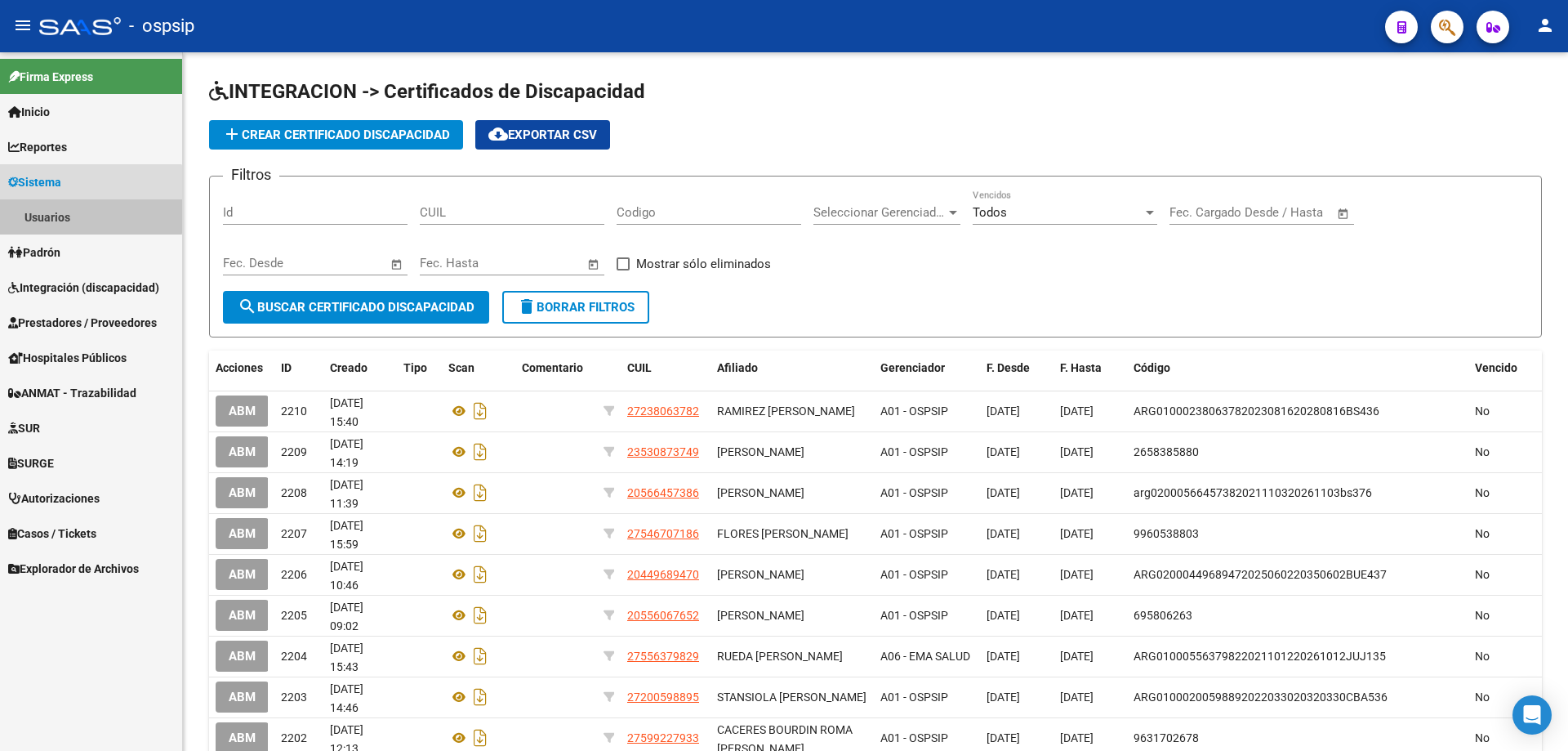
click at [60, 208] on link "Usuarios" at bounding box center [91, 216] width 182 height 35
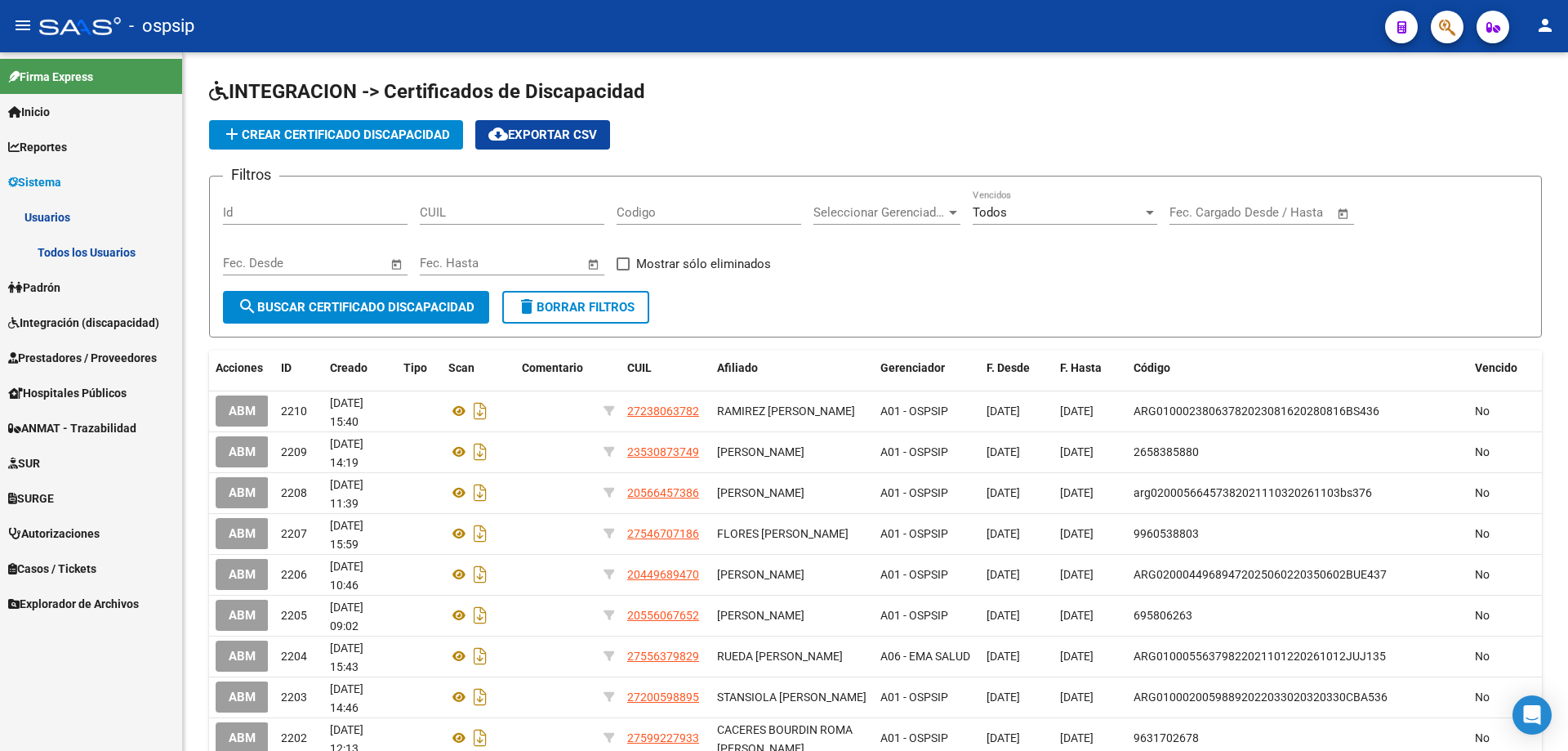
click at [78, 251] on link "Todos los Usuarios" at bounding box center [91, 251] width 182 height 35
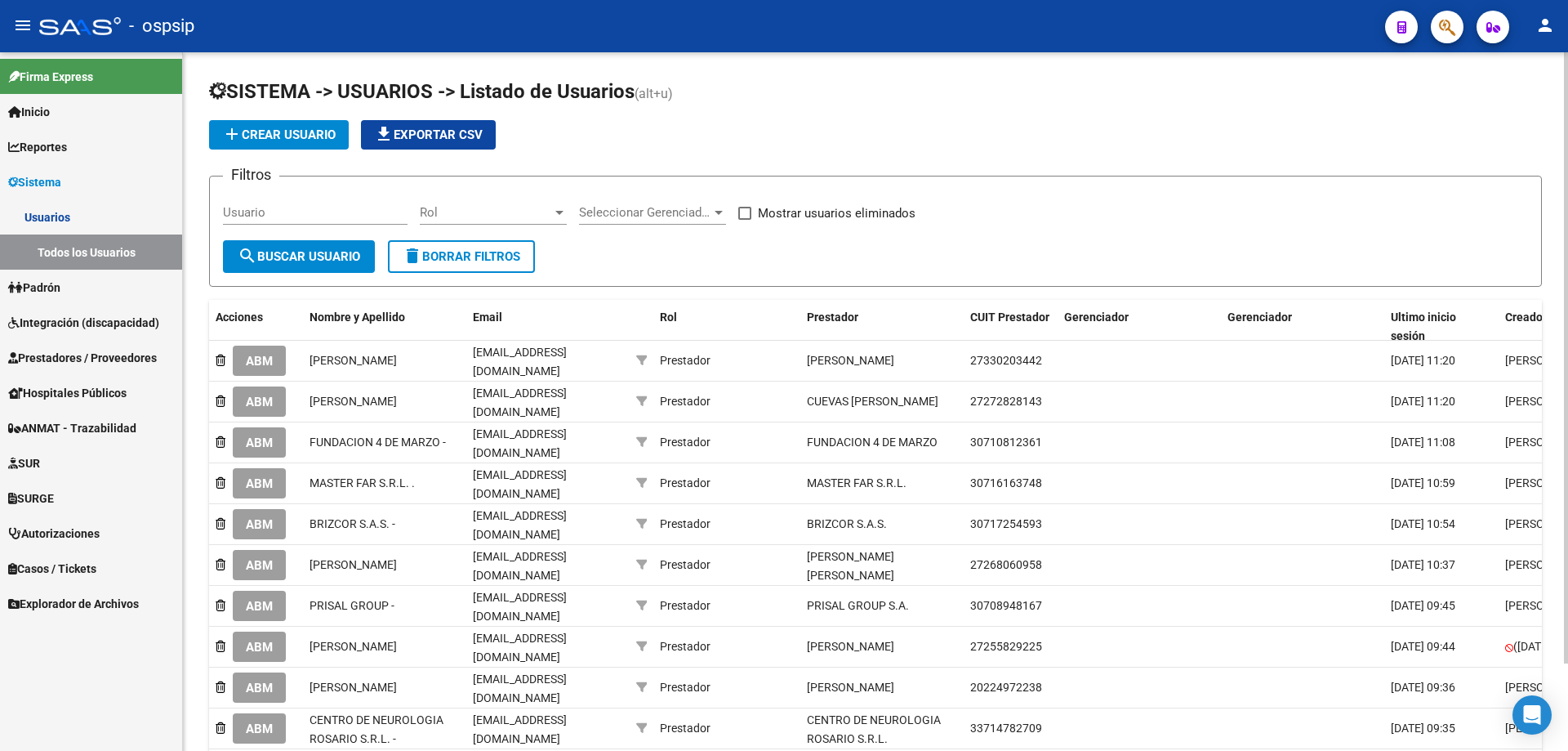
click at [314, 134] on span "add Crear Usuario" at bounding box center [279, 134] width 114 height 15
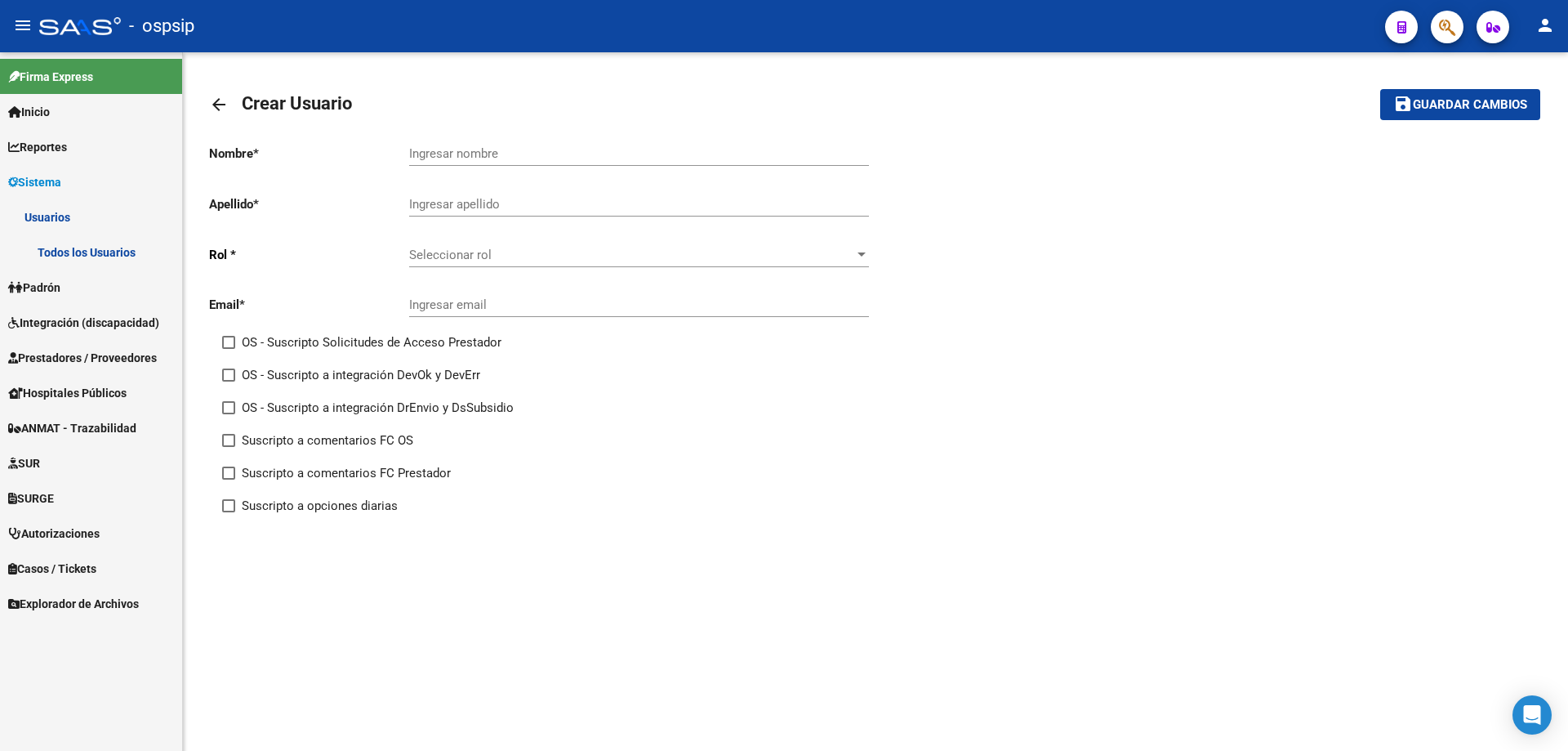
click at [458, 150] on input "Ingresar nombre" at bounding box center [639, 153] width 460 height 15
click at [433, 155] on input "asiciacion civil" at bounding box center [639, 153] width 460 height 15
type input "Asociacion civil"
click at [524, 199] on input "Ingresar apellido" at bounding box center [639, 204] width 460 height 15
type input "mi encuentro"
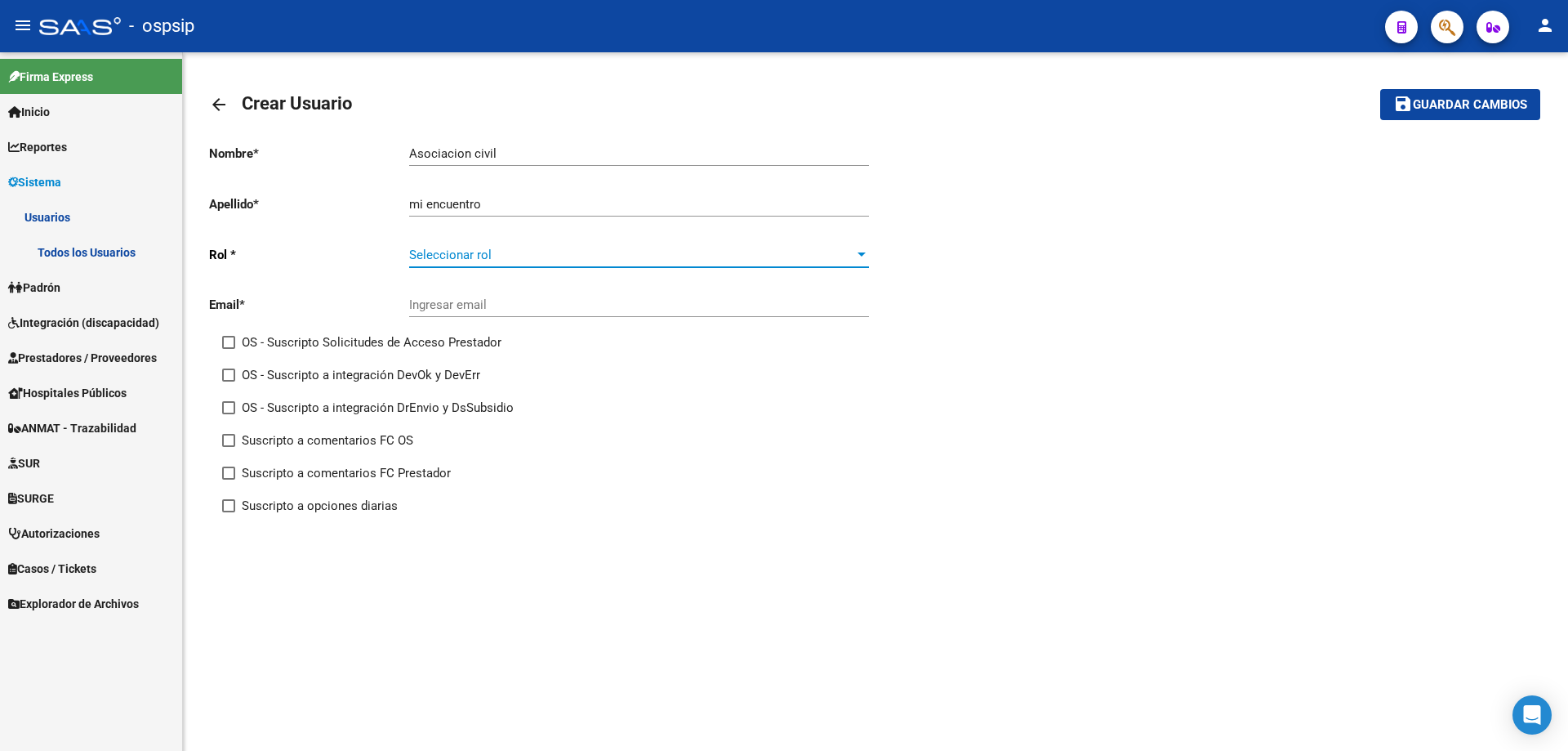
click at [449, 261] on span "Seleccionar rol" at bounding box center [631, 255] width 445 height 15
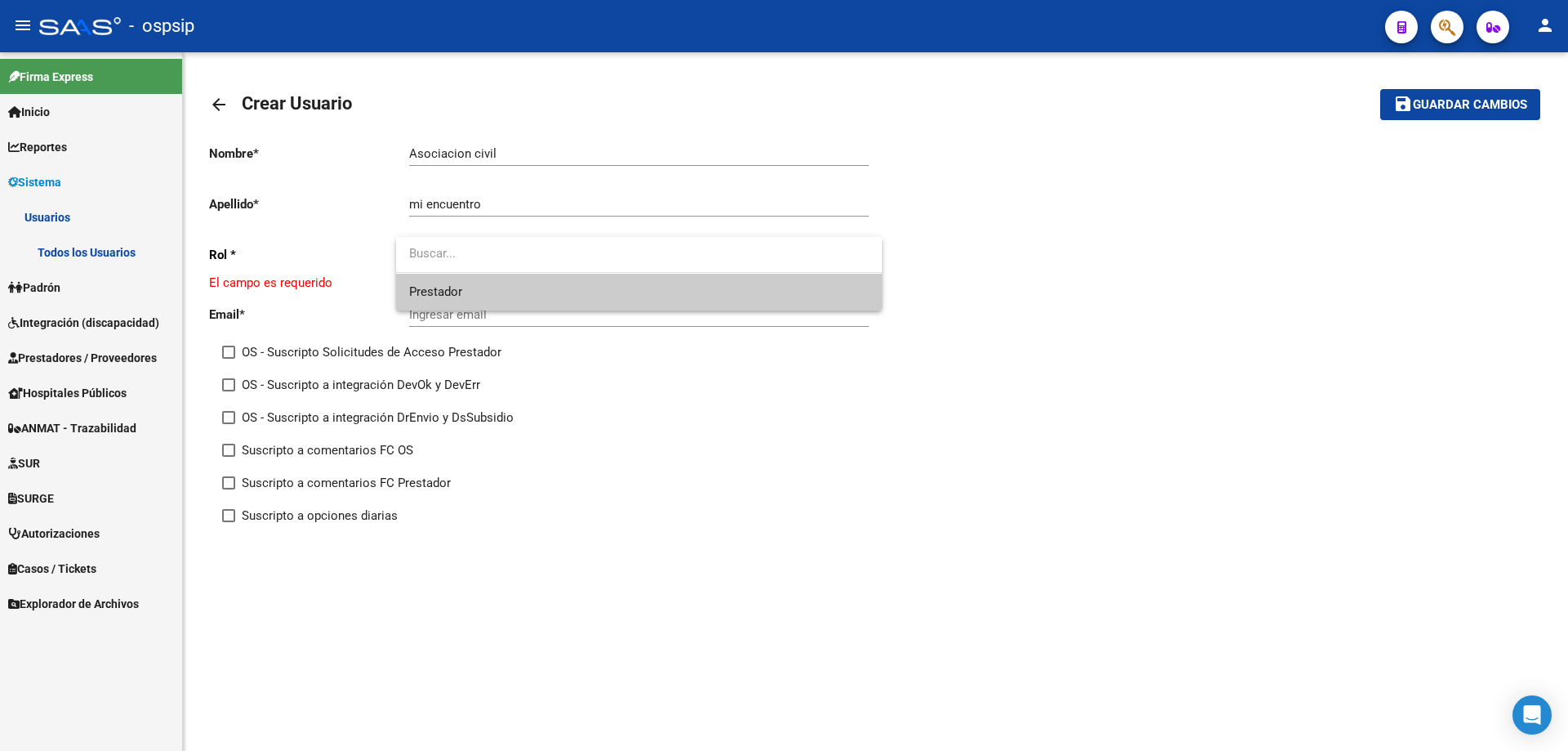
click at [458, 282] on span "Prestador" at bounding box center [639, 292] width 460 height 37
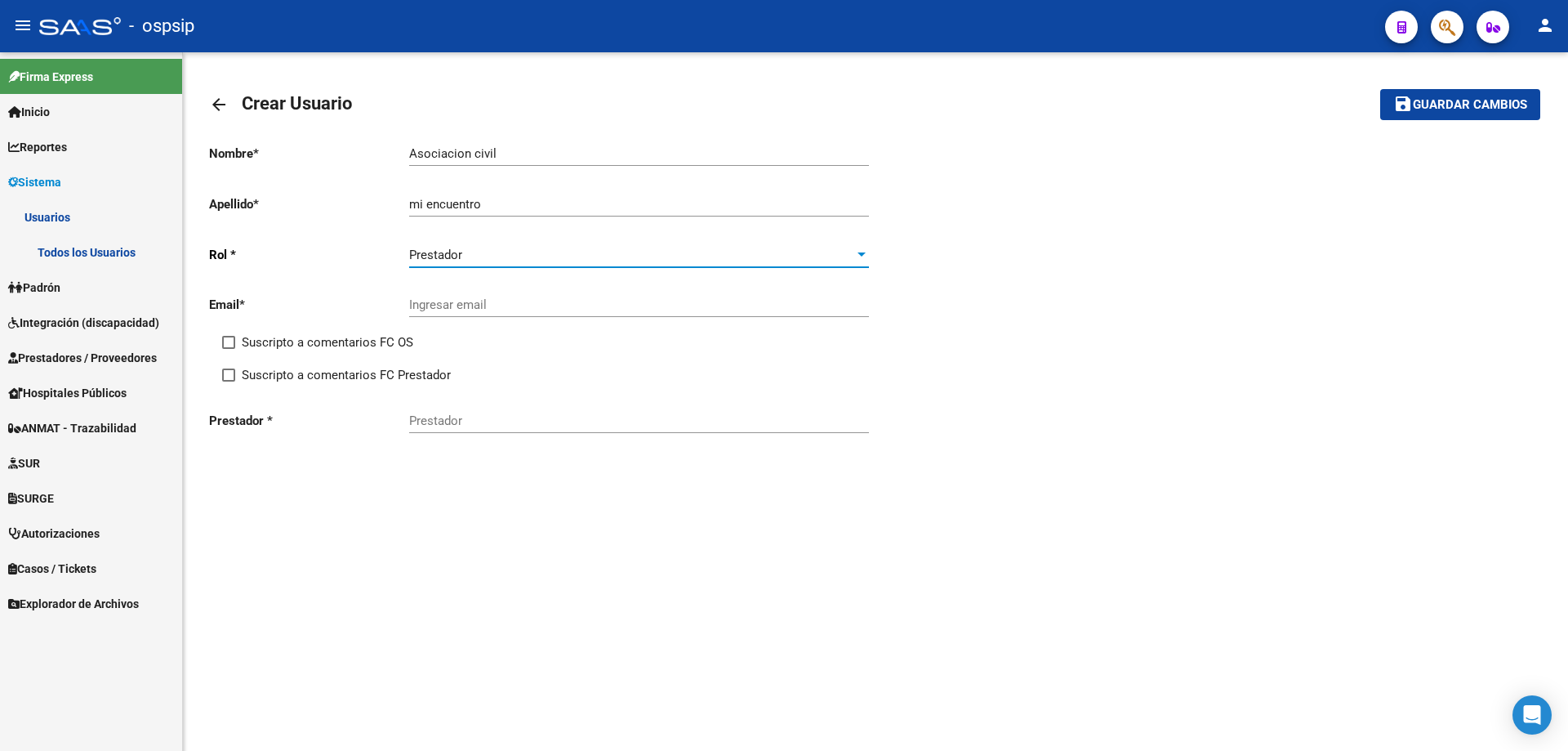
click at [229, 338] on span at bounding box center [228, 342] width 13 height 13
click at [229, 349] on input "Suscripto a comentarios FC OS" at bounding box center [228, 349] width 1 height 1
checkbox input "true"
click at [230, 367] on label "Suscripto a comentarios FC Prestador" at bounding box center [336, 375] width 229 height 20
click at [229, 382] on input "Suscripto a comentarios FC Prestador" at bounding box center [228, 382] width 1 height 1
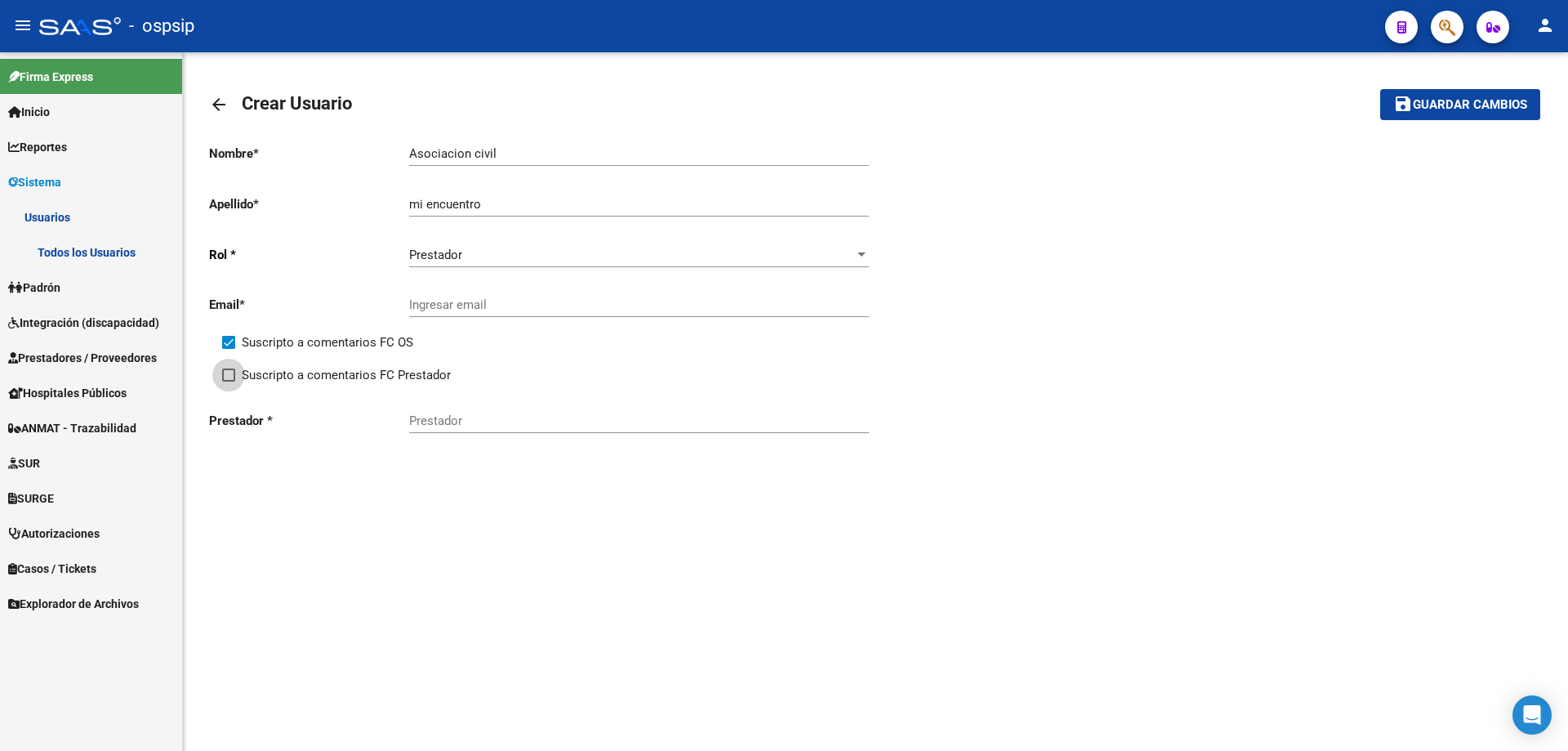
checkbox input "true"
click at [432, 415] on input "Prestador" at bounding box center [639, 420] width 460 height 15
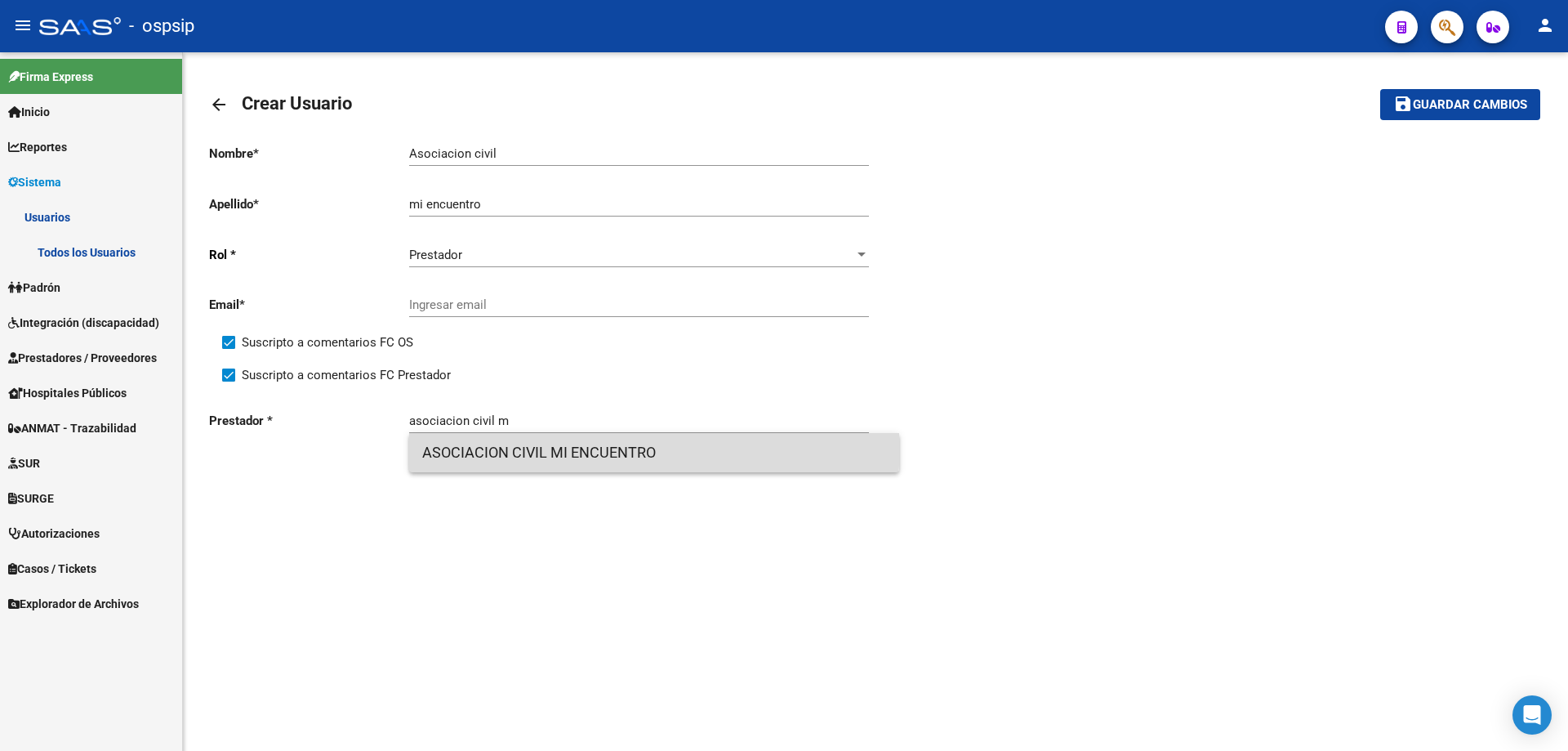
click at [542, 443] on span "ASOCIACION CIVIL MI ENCUENTRO" at bounding box center [654, 452] width 464 height 39
type input "ASOCIACION CIVIL MI ENCUENTRO"
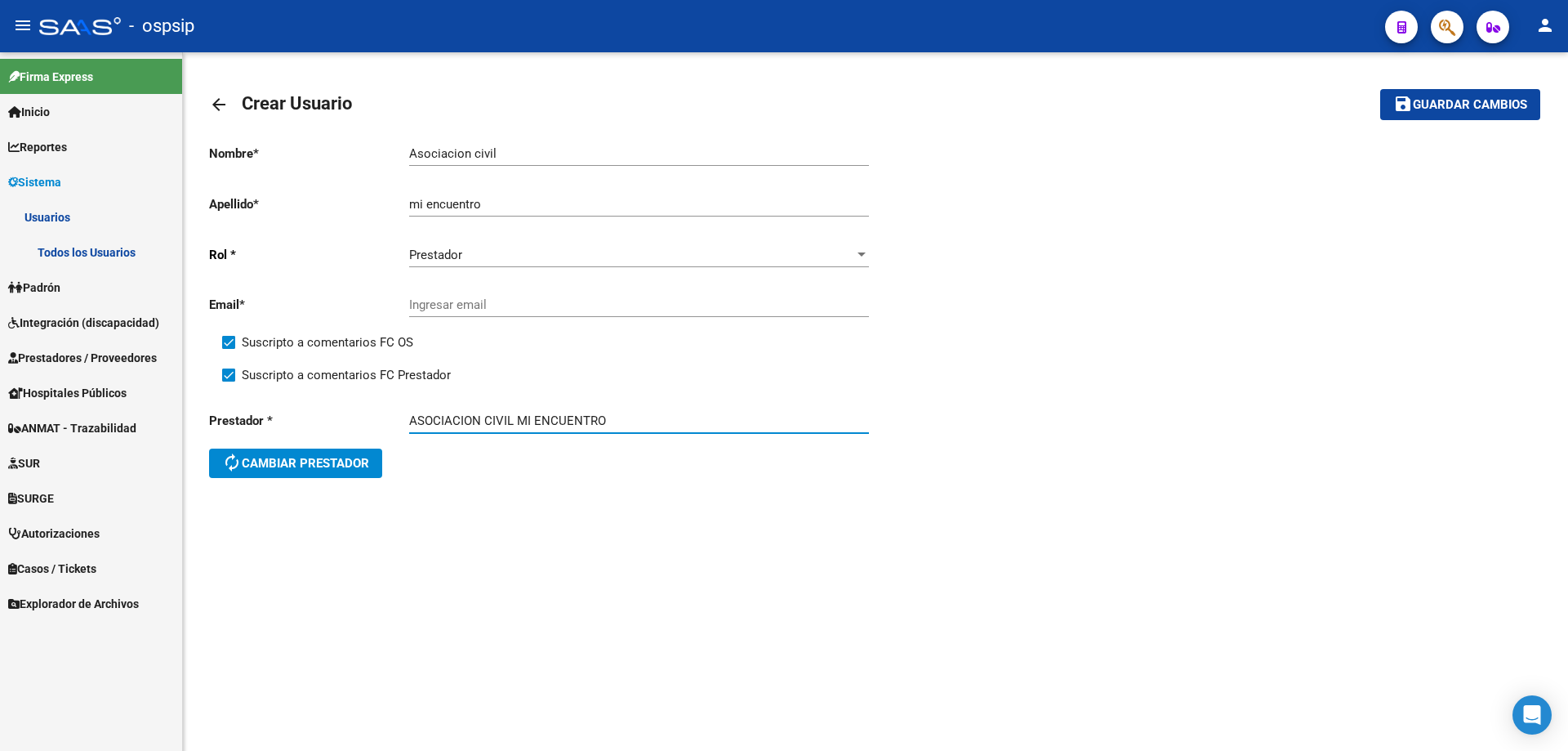
click at [535, 307] on input "Ingresar email" at bounding box center [639, 304] width 460 height 15
paste input "escuela.miencuentro@gmail.com"
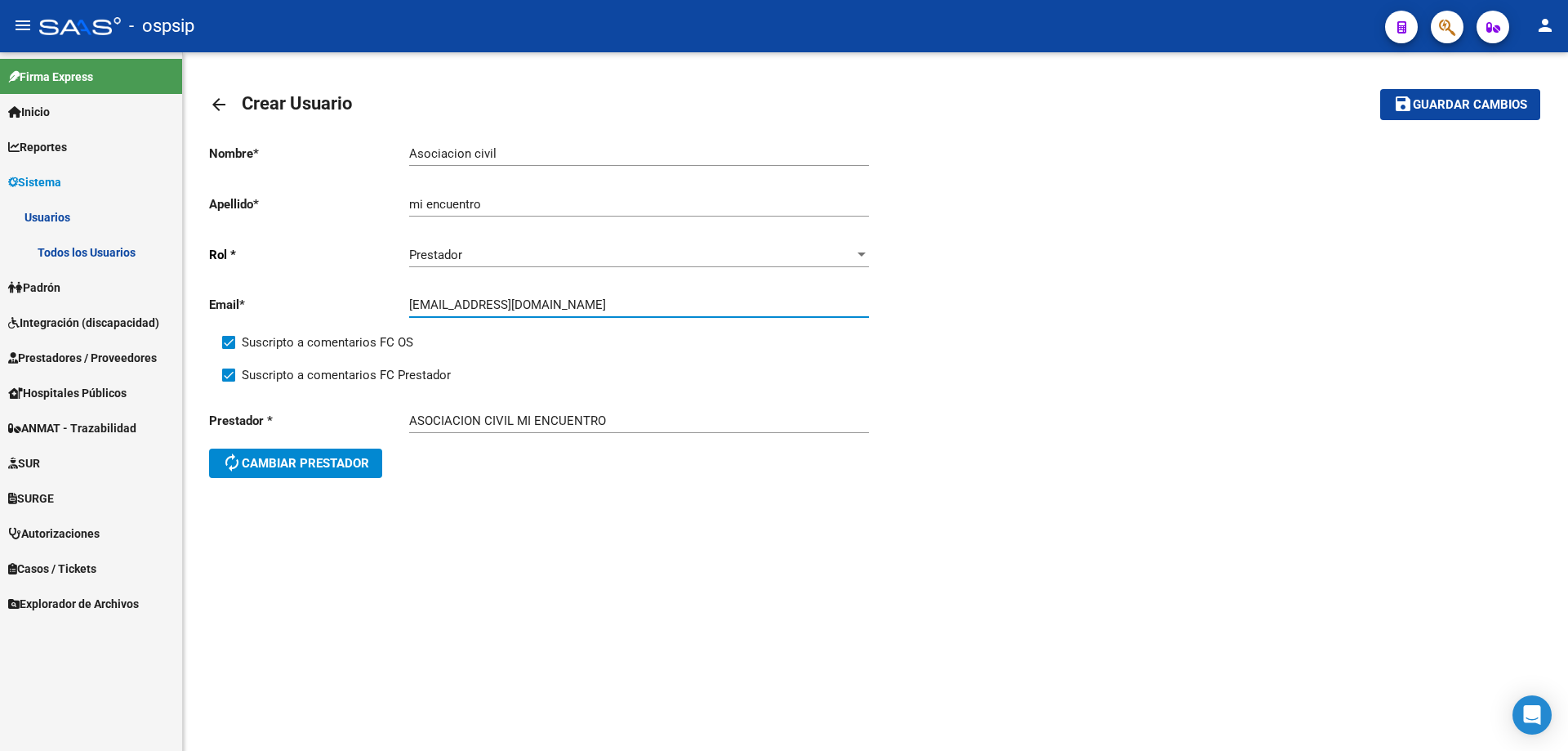
type input "escuela.miencuentro@gmail.com"
click at [1429, 93] on button "save Guardar cambios" at bounding box center [1460, 104] width 160 height 30
